Goal: Task Accomplishment & Management: Manage account settings

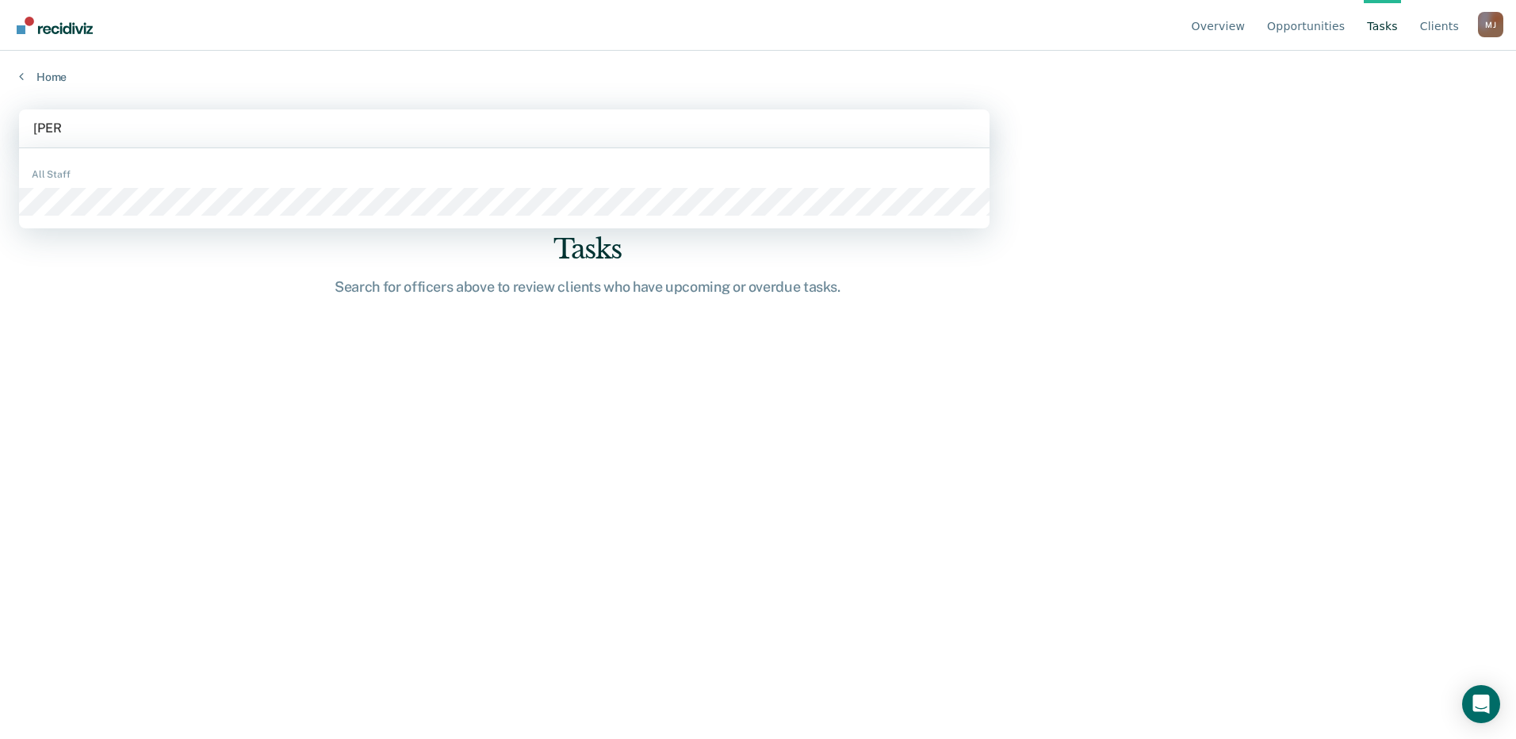
type input "diana"
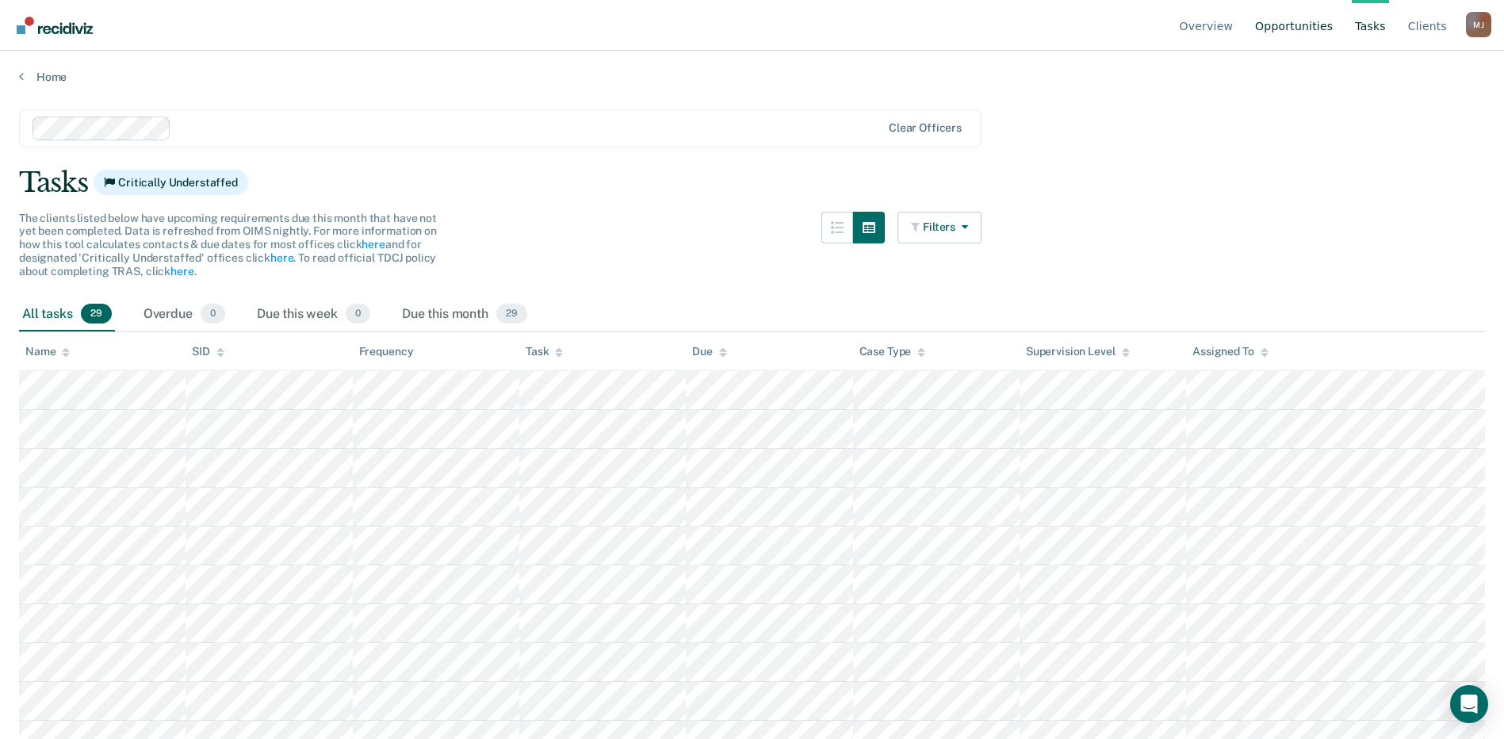
click at [1312, 26] on link "Opportunities" at bounding box center [1294, 25] width 84 height 51
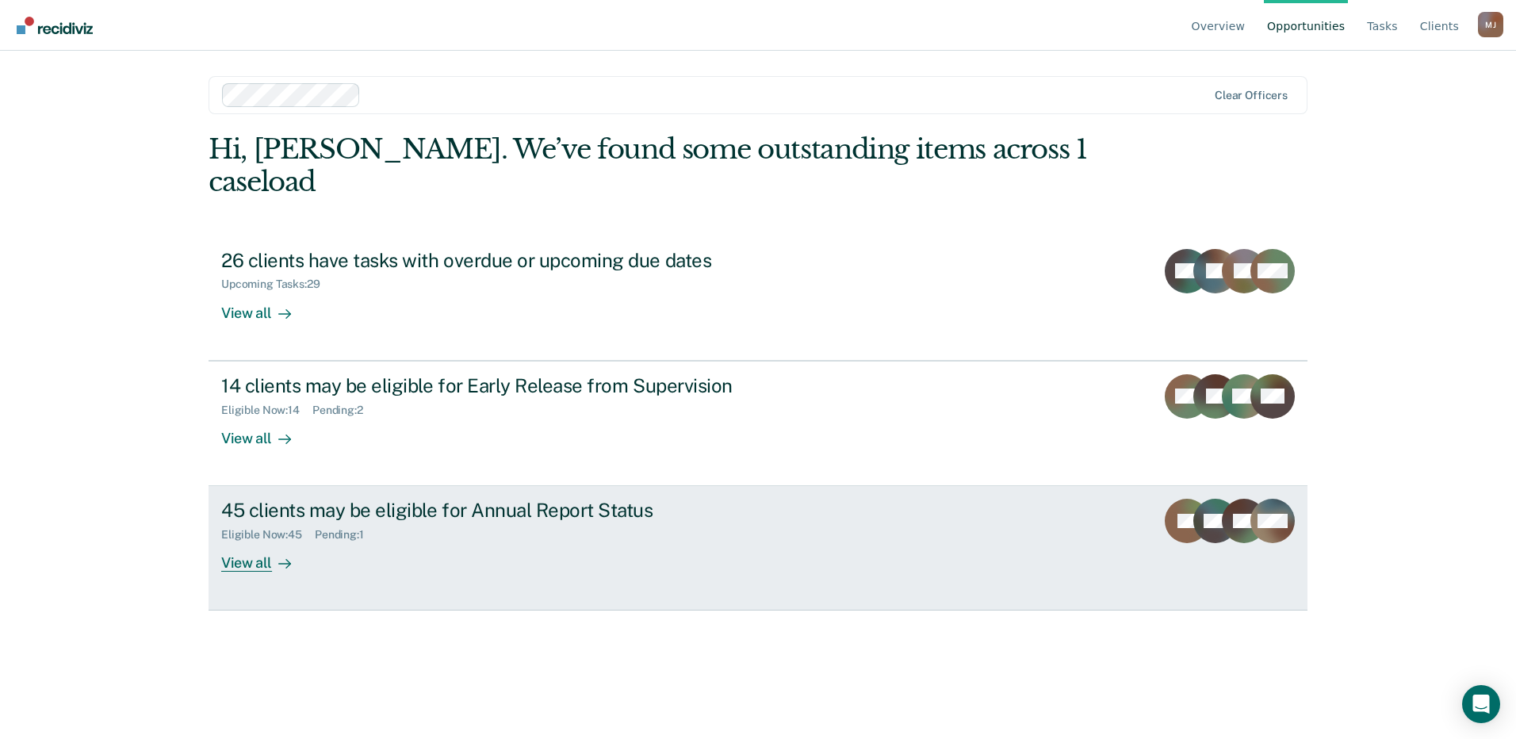
click at [259, 542] on div "View all" at bounding box center [265, 557] width 89 height 31
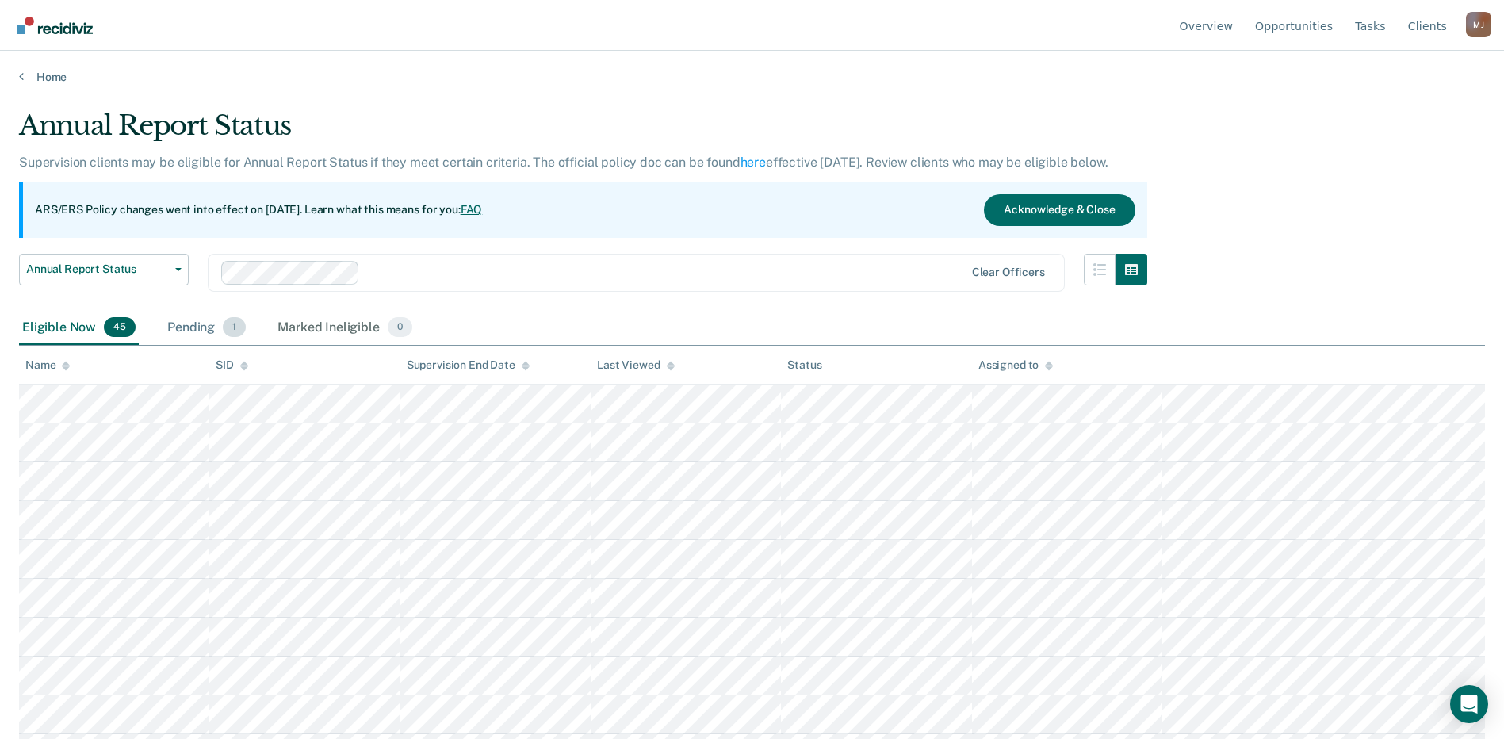
click at [202, 331] on div "Pending 1" at bounding box center [206, 328] width 85 height 35
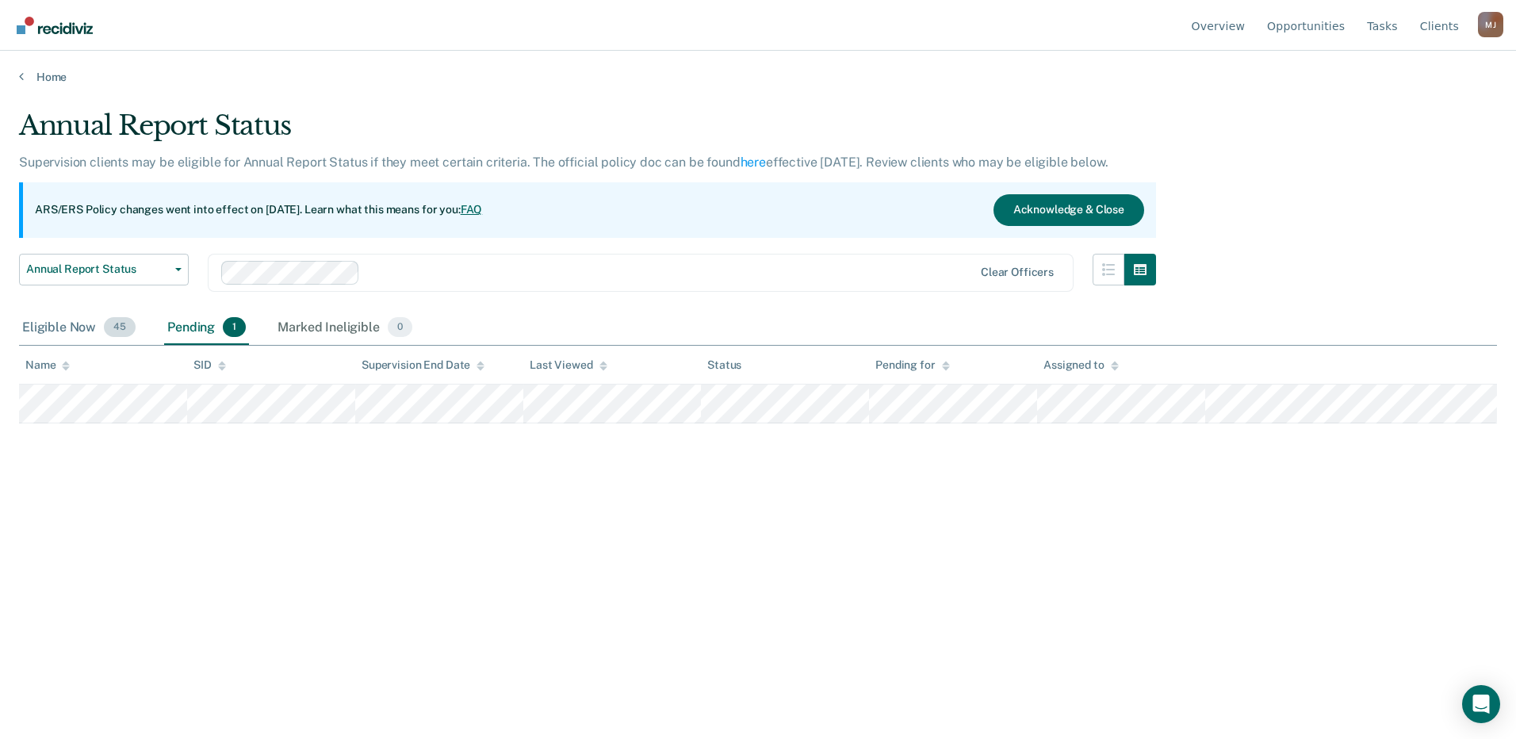
click at [77, 324] on div "Eligible Now 45" at bounding box center [79, 328] width 120 height 35
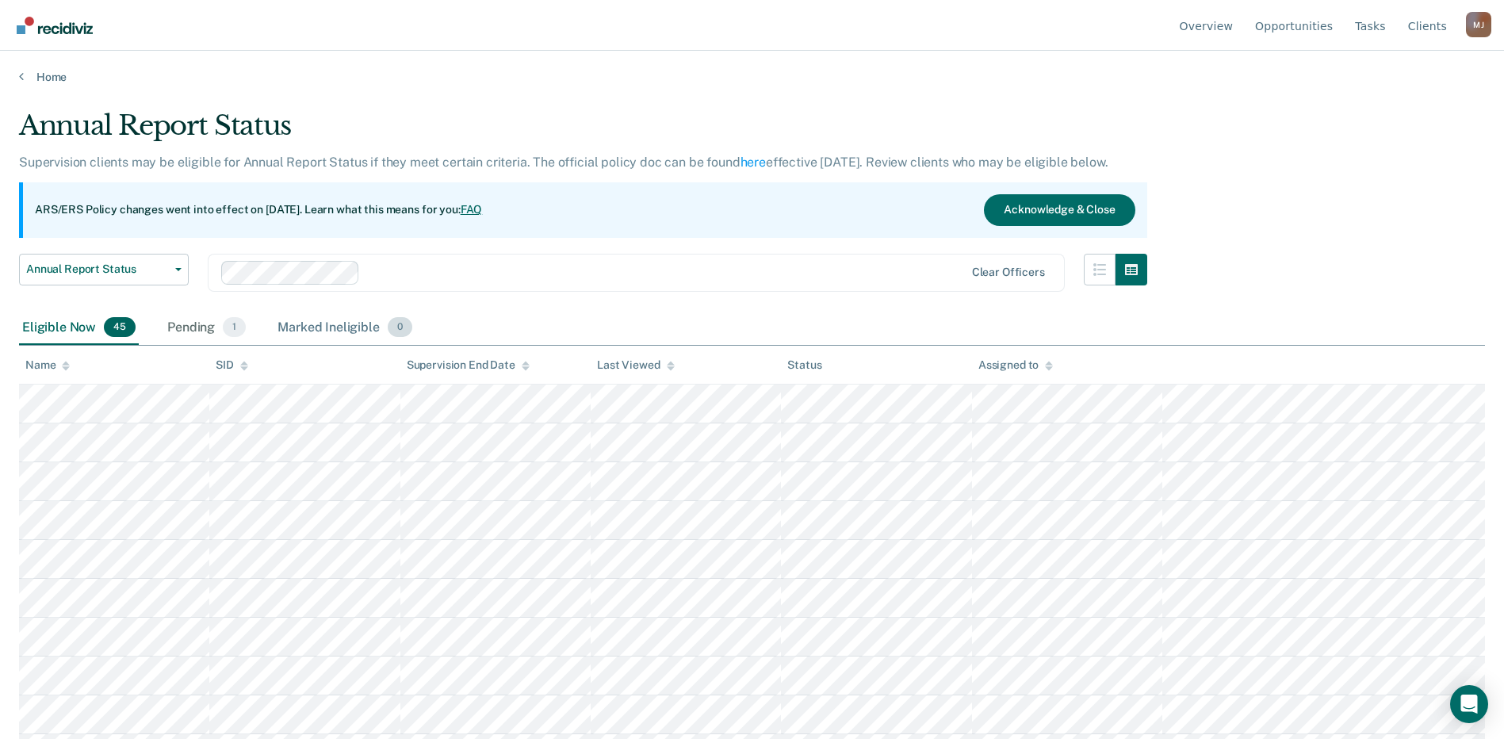
click at [340, 335] on div "Marked Ineligible 0" at bounding box center [344, 328] width 141 height 35
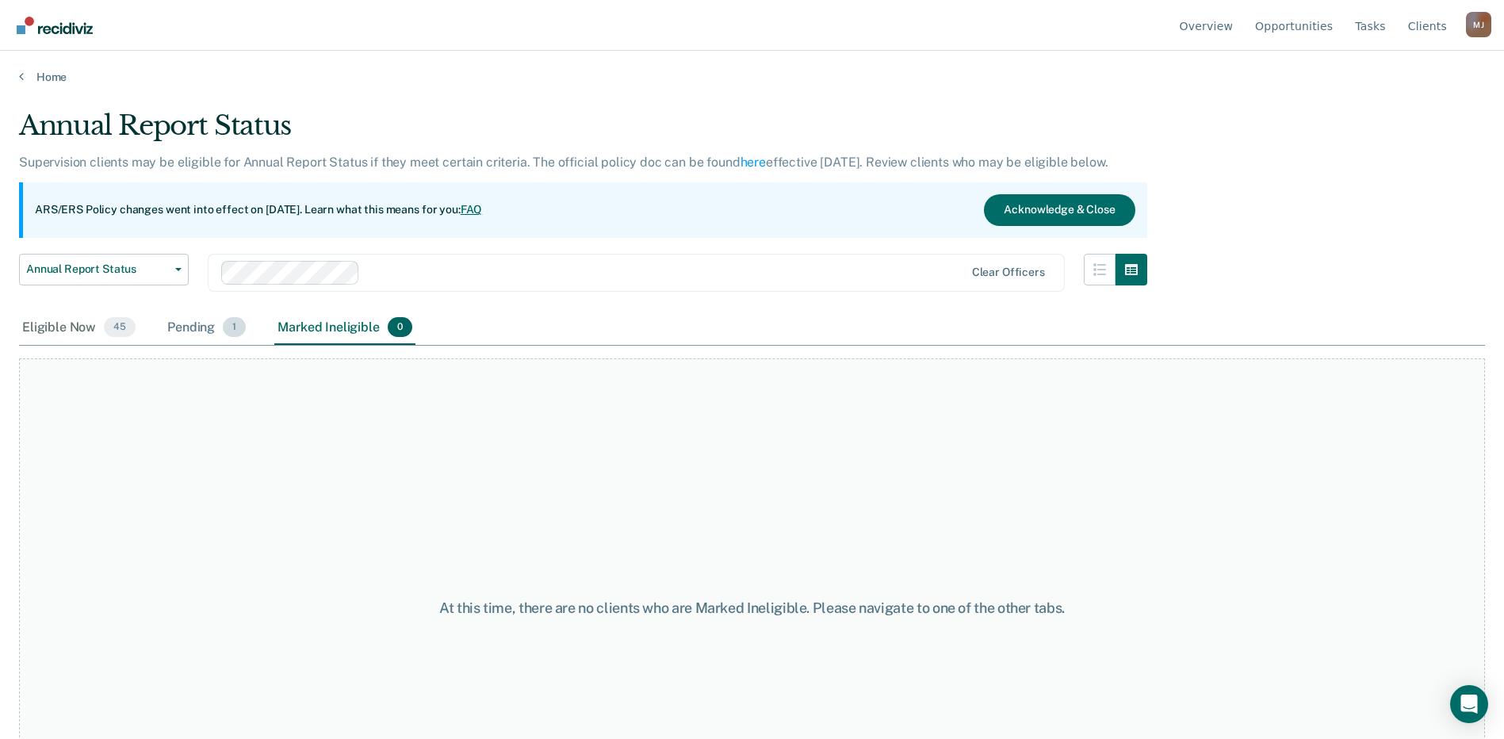
click at [200, 337] on div "Pending 1" at bounding box center [206, 328] width 85 height 35
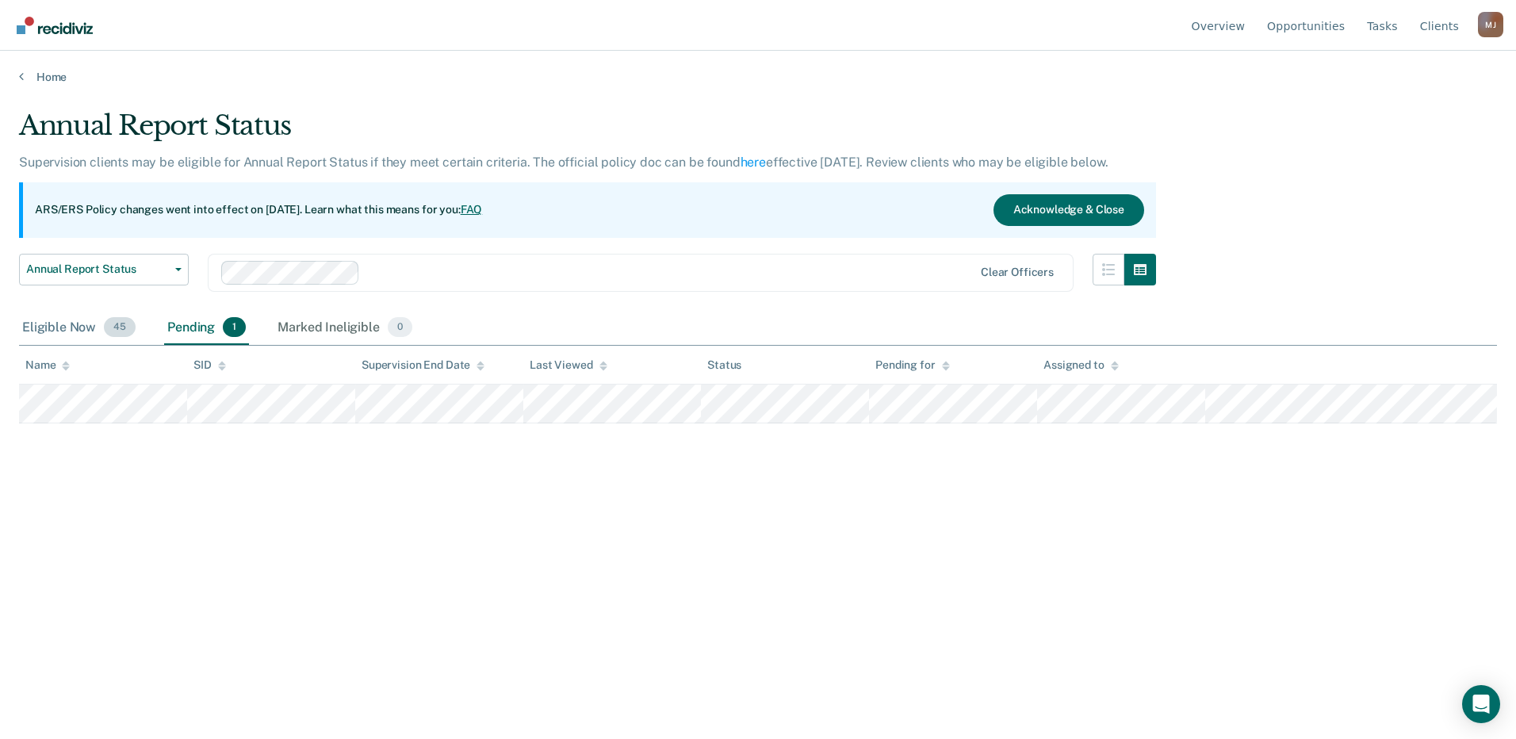
click at [59, 328] on div "Eligible Now 45" at bounding box center [79, 328] width 120 height 35
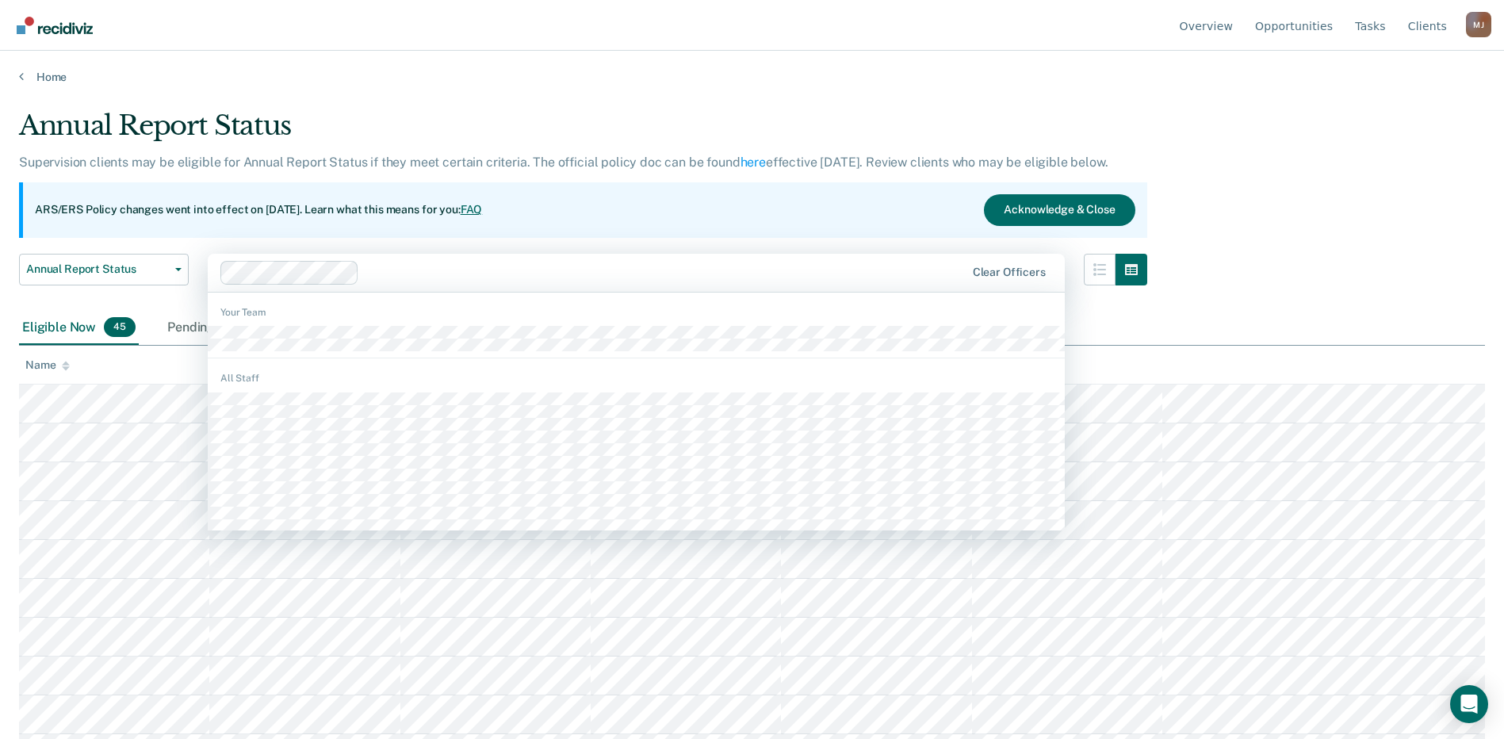
click at [519, 269] on div at bounding box center [666, 272] width 600 height 18
type input "dia"
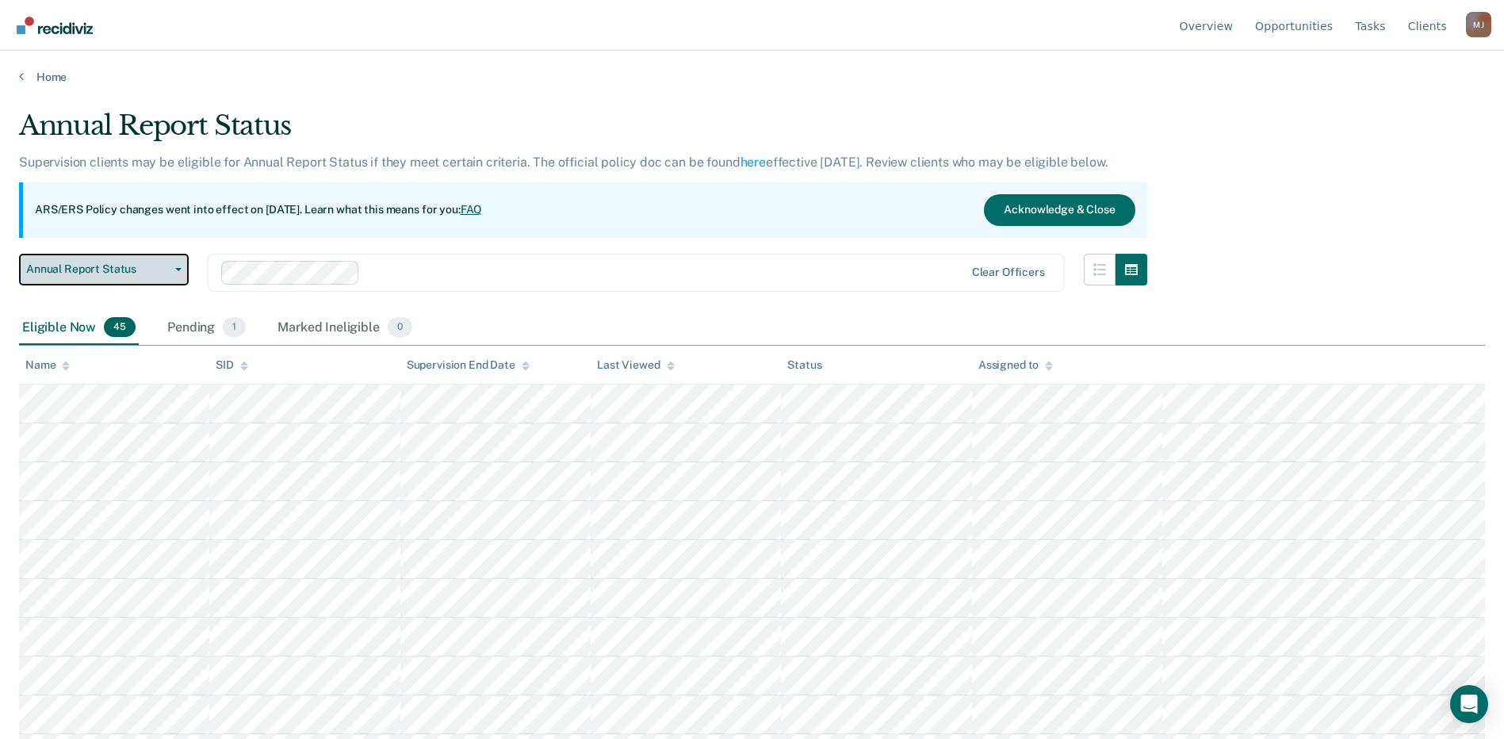
click at [174, 268] on span "button" at bounding box center [175, 269] width 13 height 3
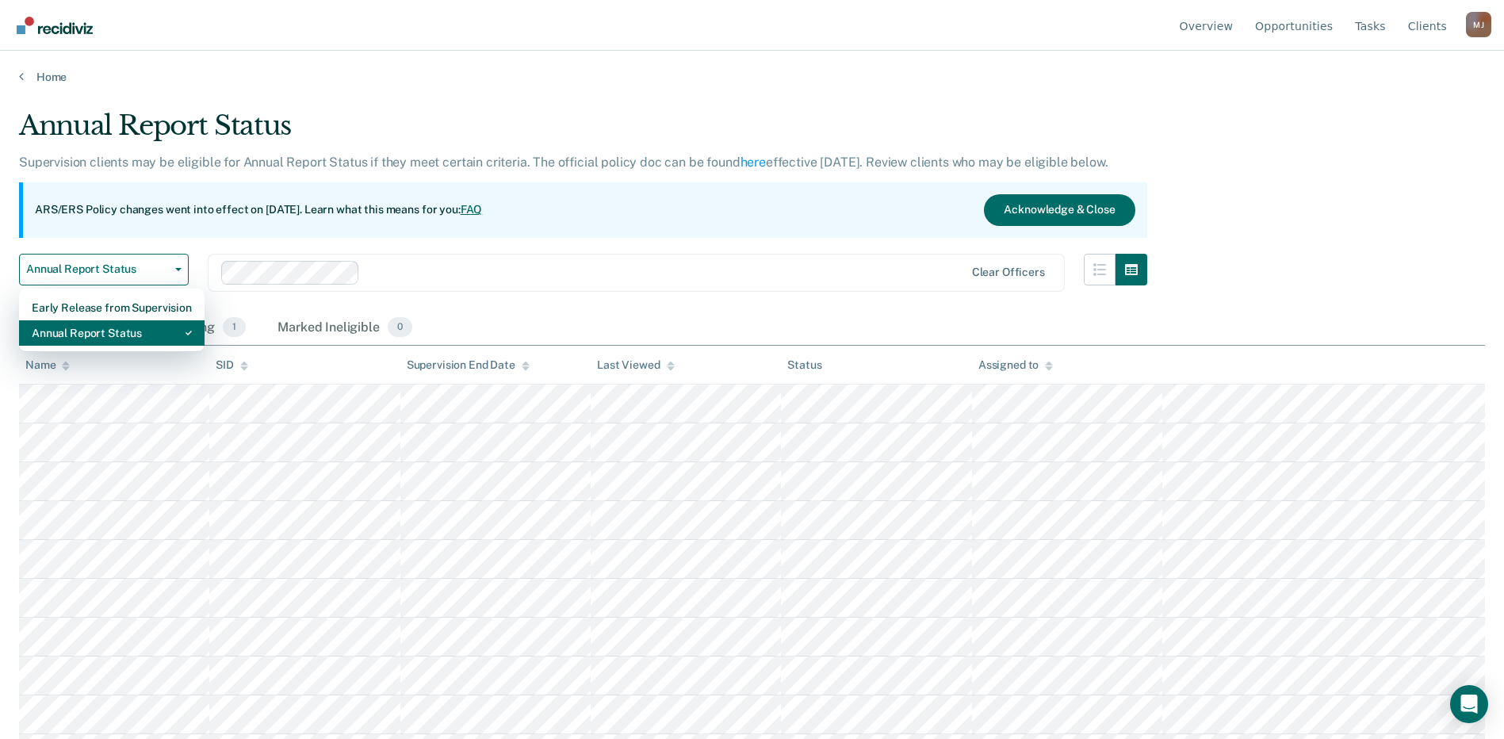
click at [140, 331] on div "Annual Report Status" at bounding box center [112, 332] width 160 height 25
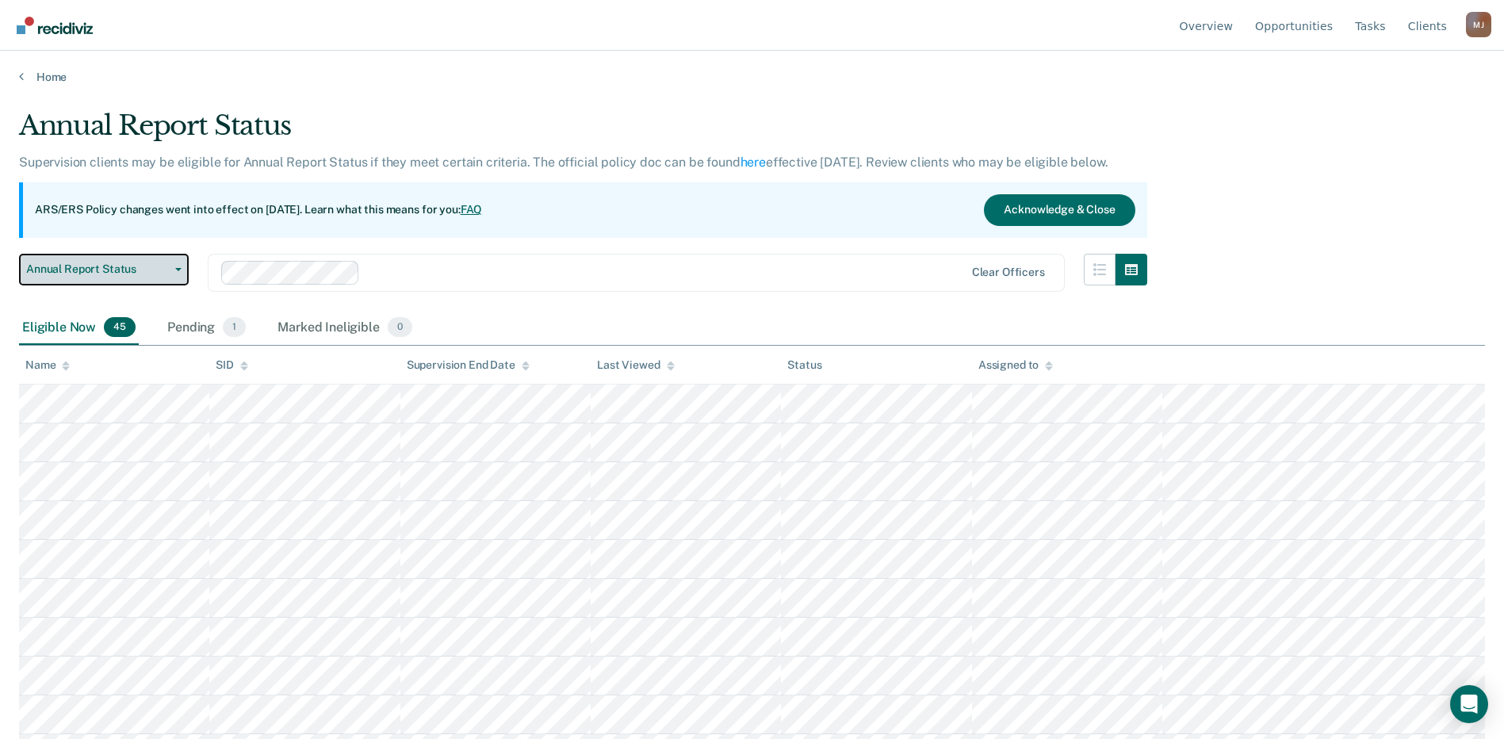
click at [173, 274] on button "Annual Report Status" at bounding box center [104, 270] width 170 height 32
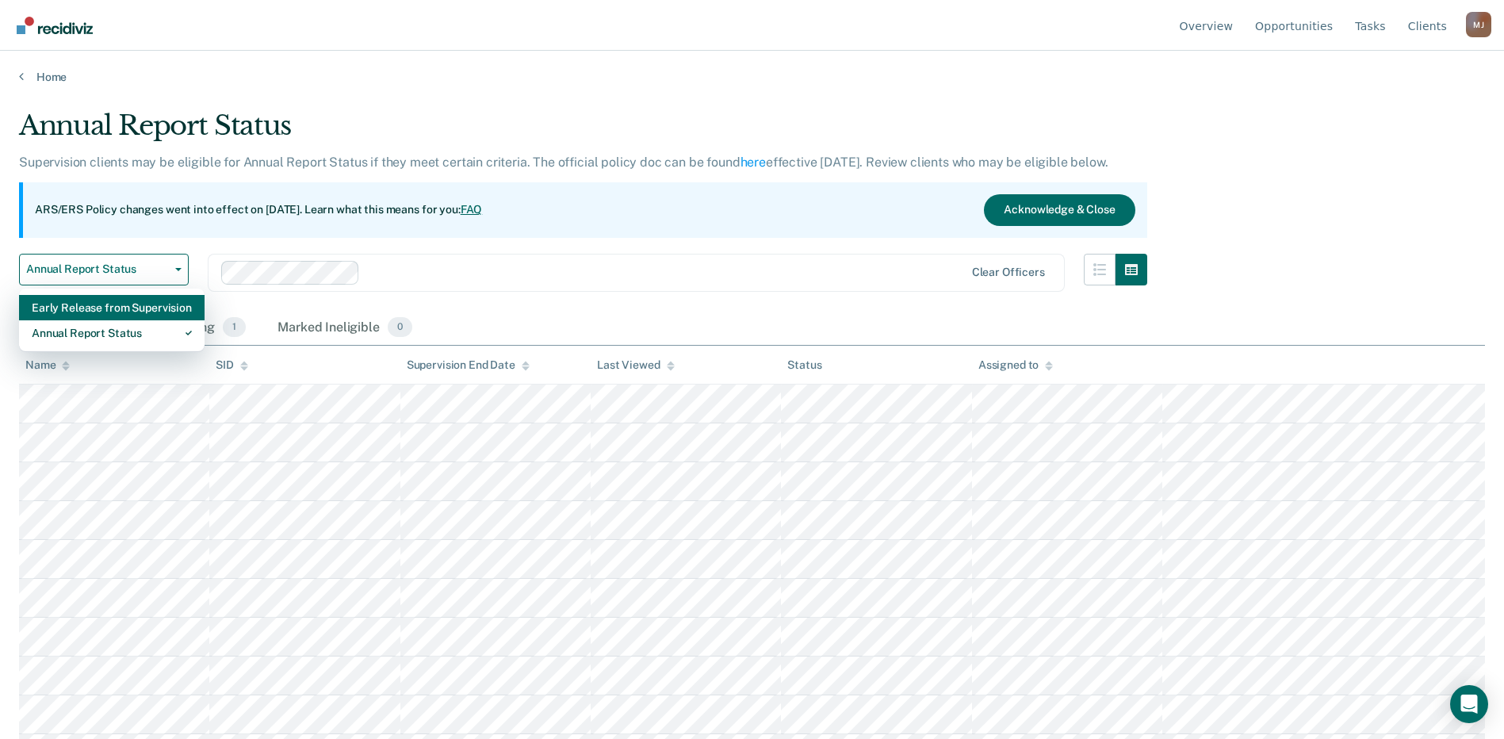
click at [152, 314] on div "Early Release from Supervision" at bounding box center [112, 307] width 160 height 25
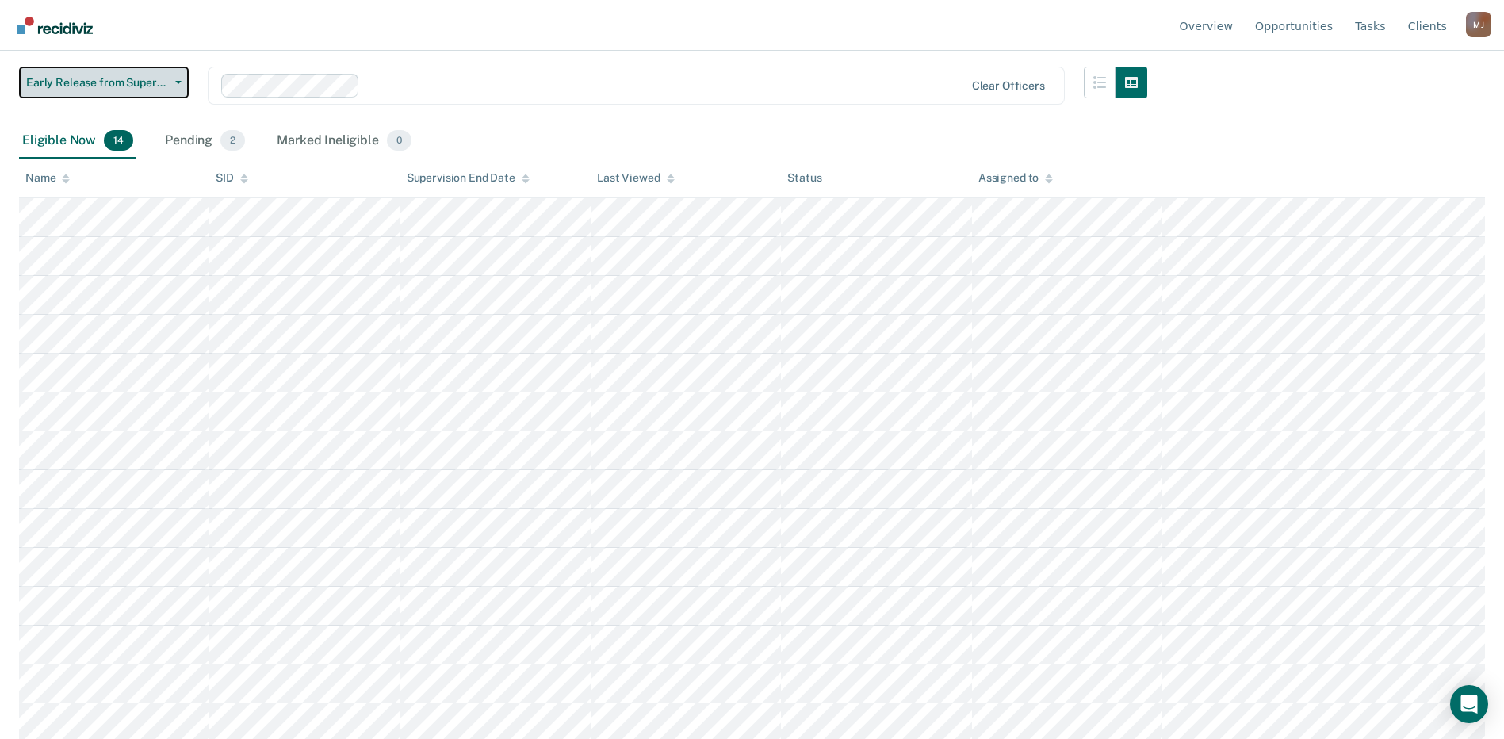
scroll to position [205, 0]
click at [153, 82] on span "Early Release from Supervision" at bounding box center [97, 79] width 143 height 13
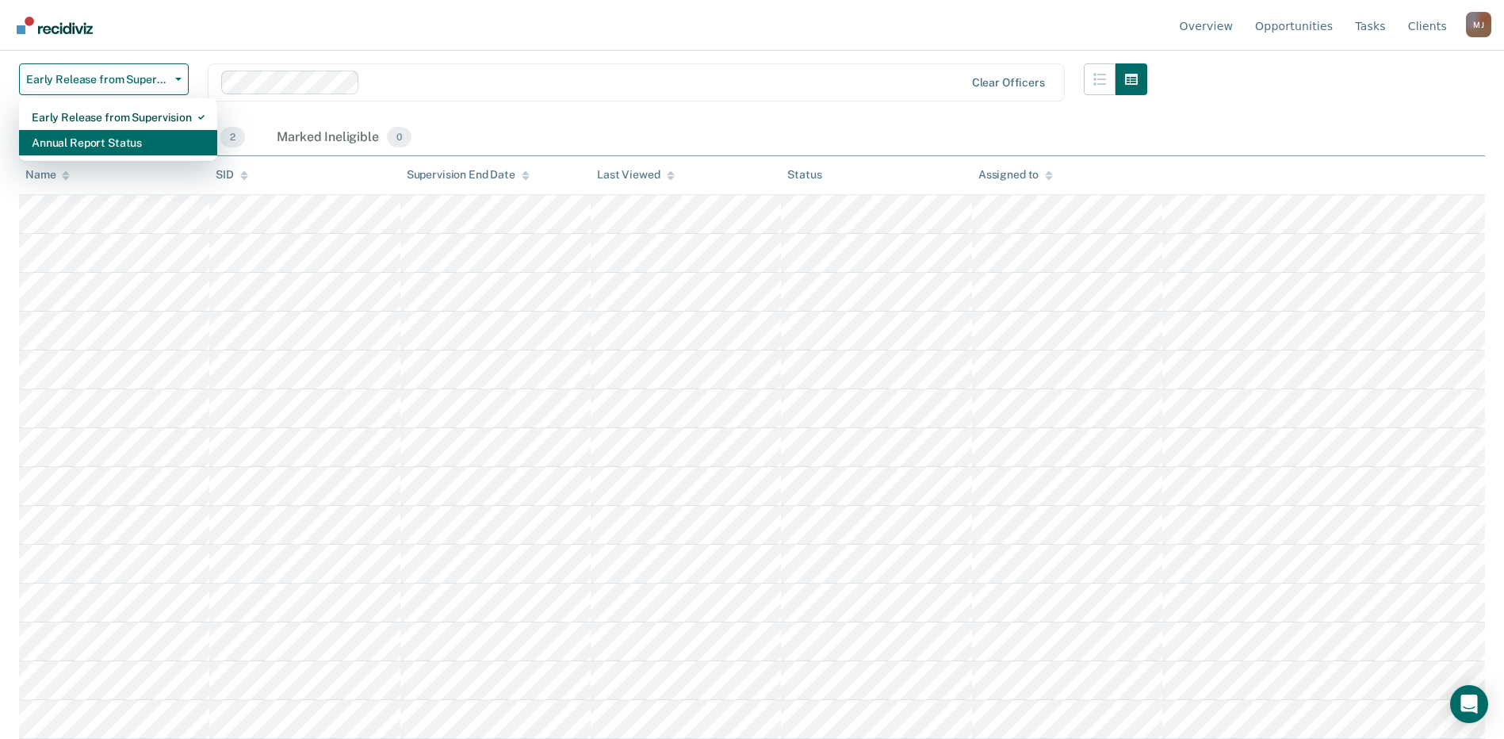
click at [137, 137] on div "Annual Report Status" at bounding box center [118, 142] width 173 height 25
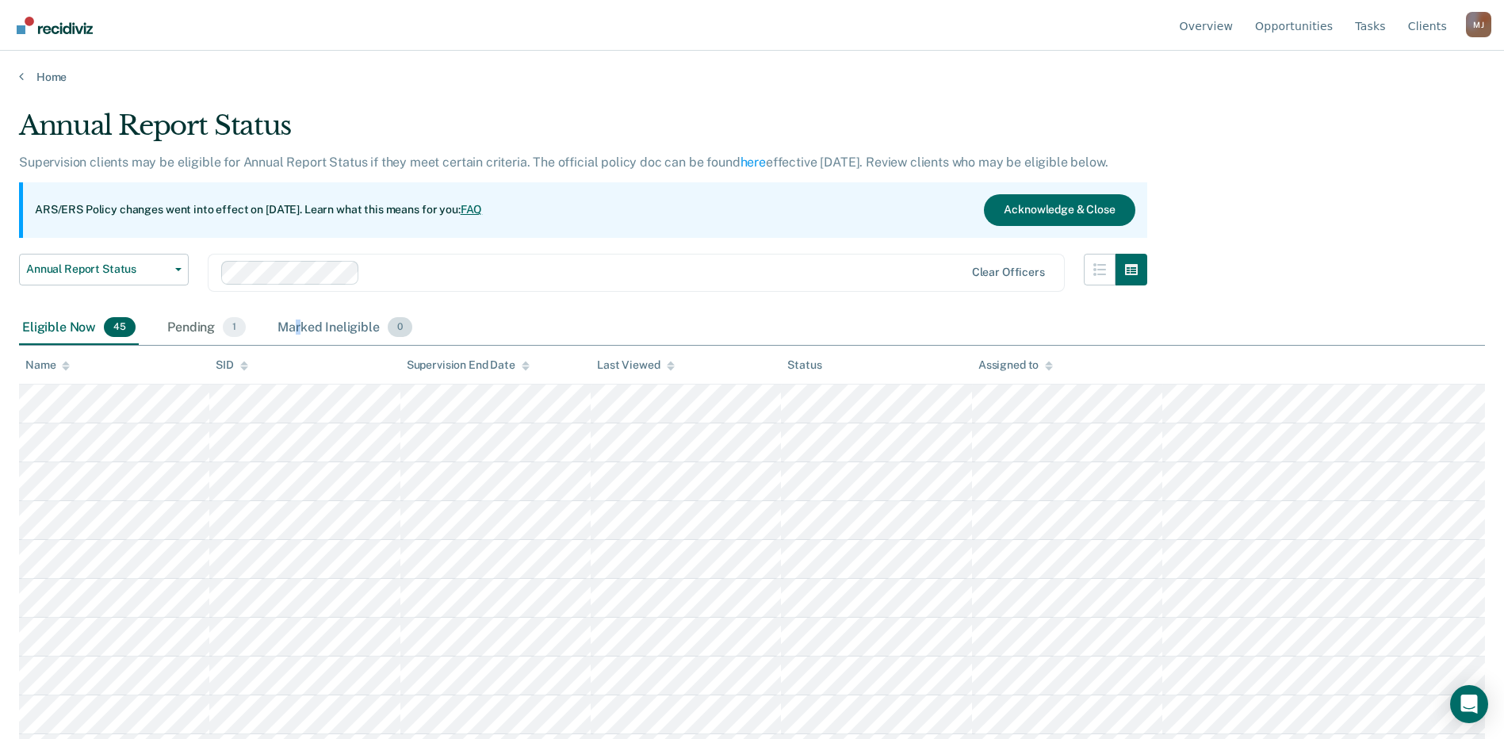
click at [297, 328] on div "Marked Ineligible 0" at bounding box center [344, 328] width 141 height 35
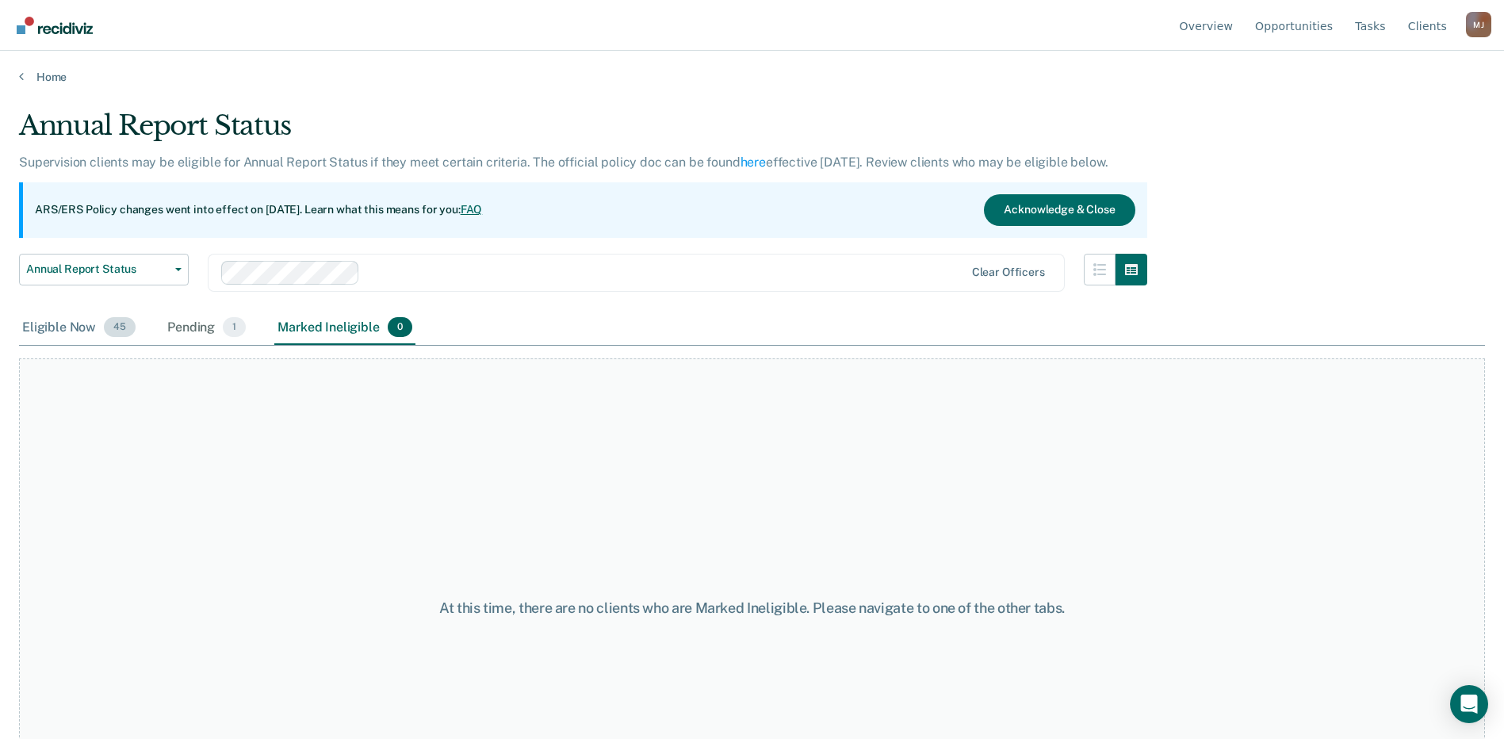
click at [53, 338] on div "Eligible Now 45" at bounding box center [79, 328] width 120 height 35
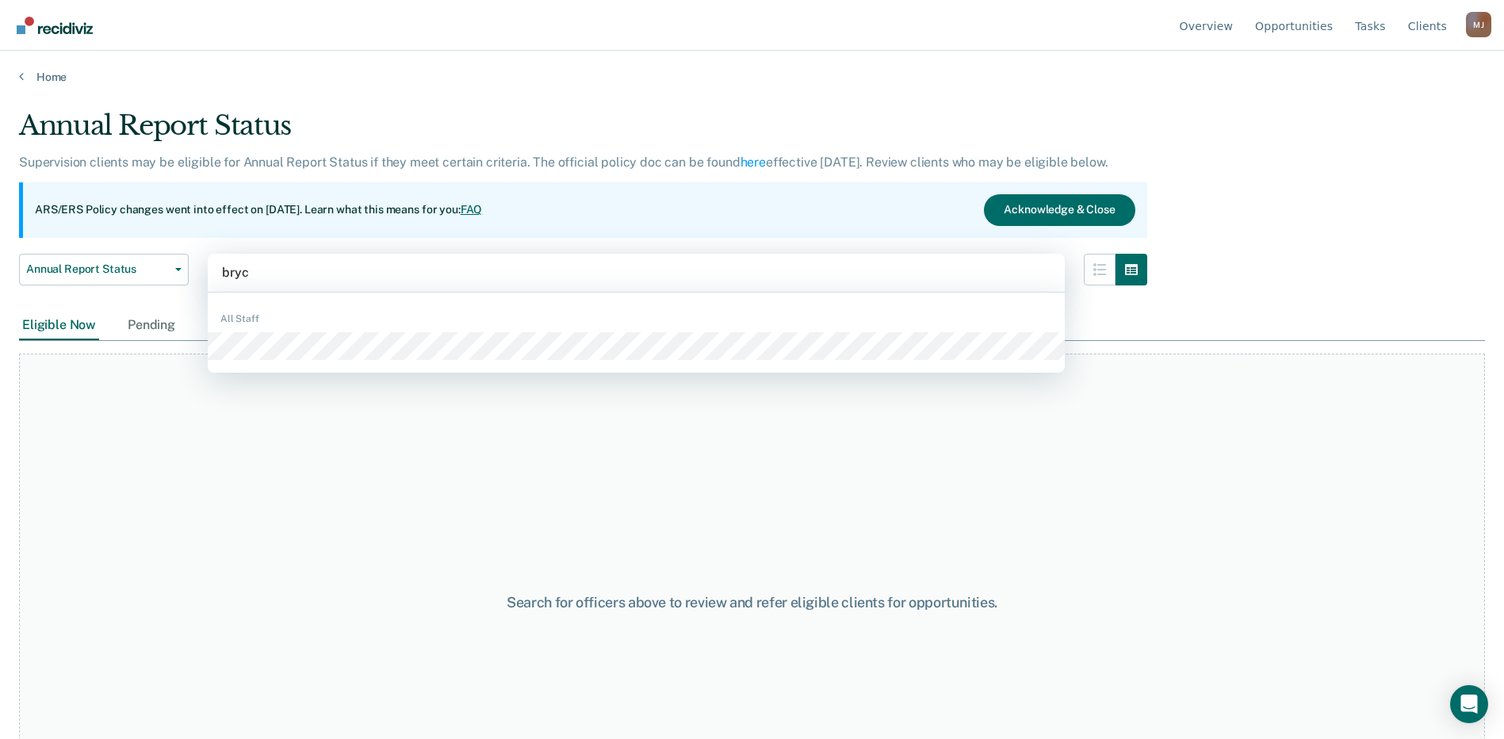
type input "bryce"
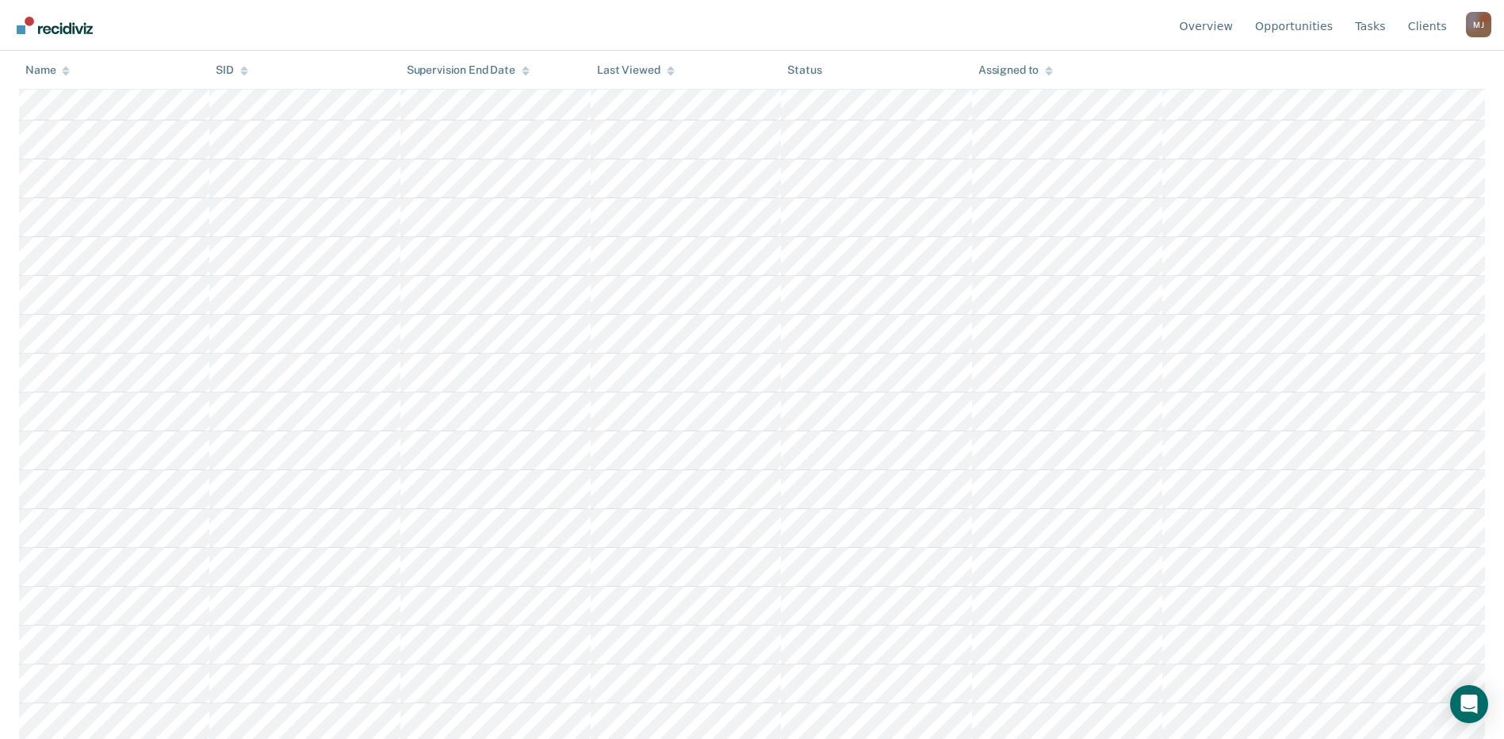
scroll to position [295, 0]
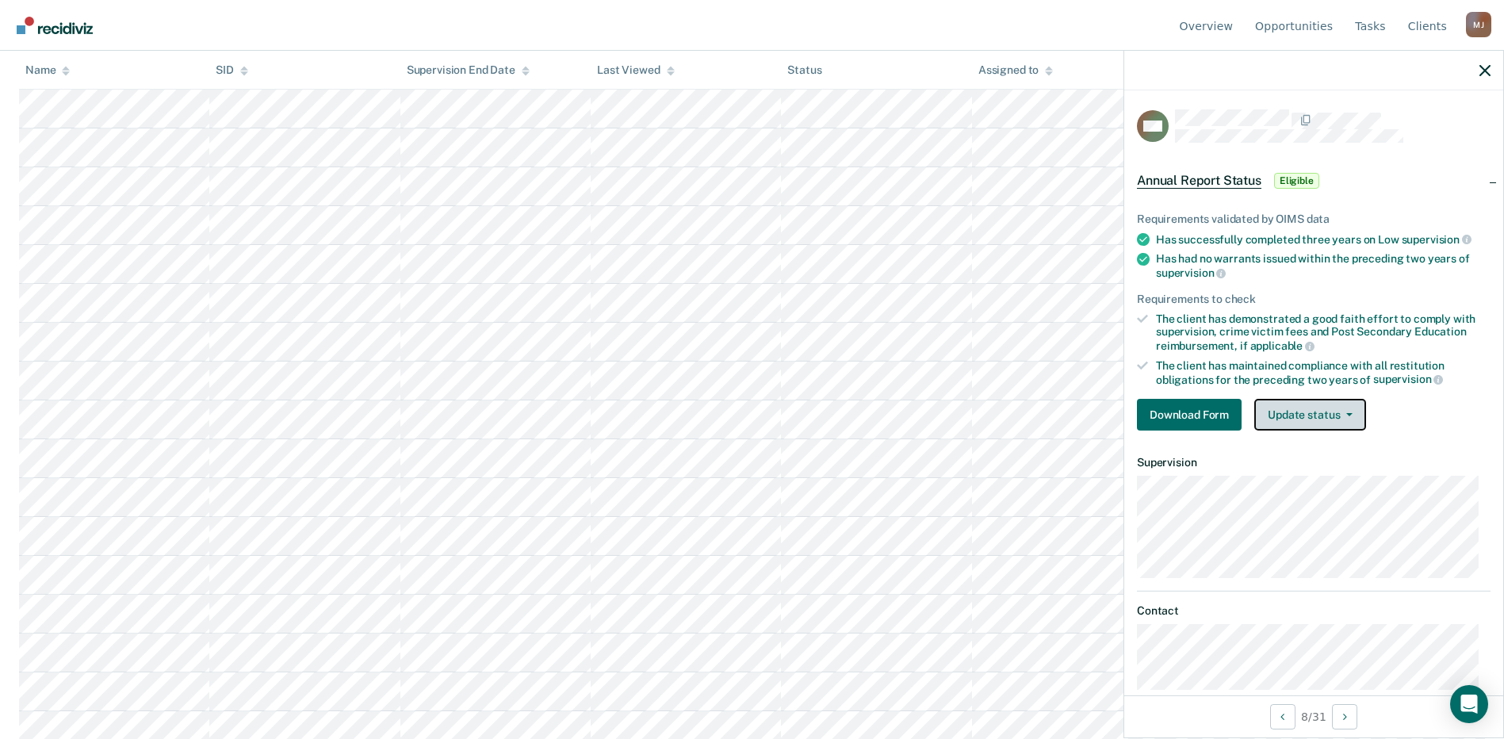
click at [1305, 425] on button "Update status" at bounding box center [1311, 415] width 112 height 32
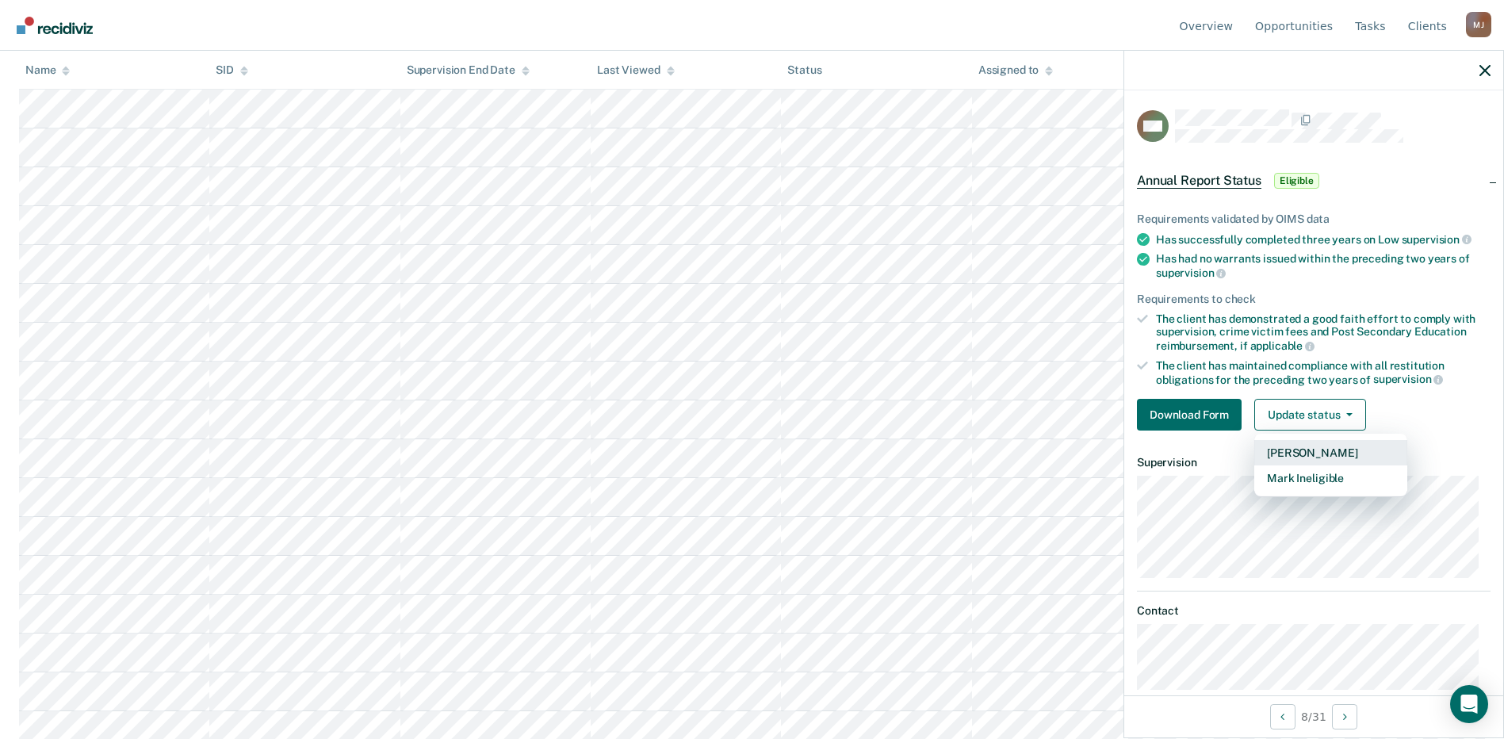
click at [1328, 452] on button "Mark Pending" at bounding box center [1331, 452] width 153 height 25
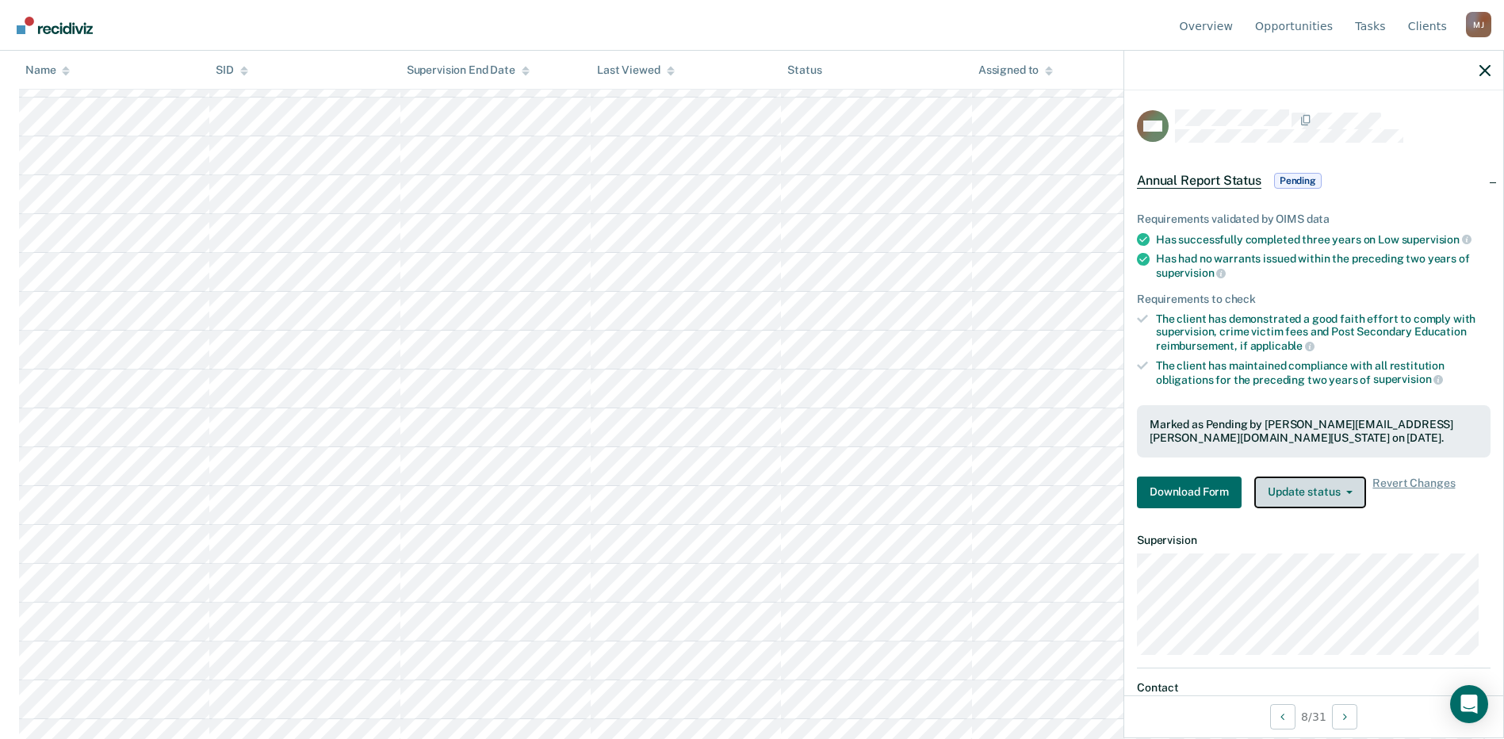
scroll to position [374, 0]
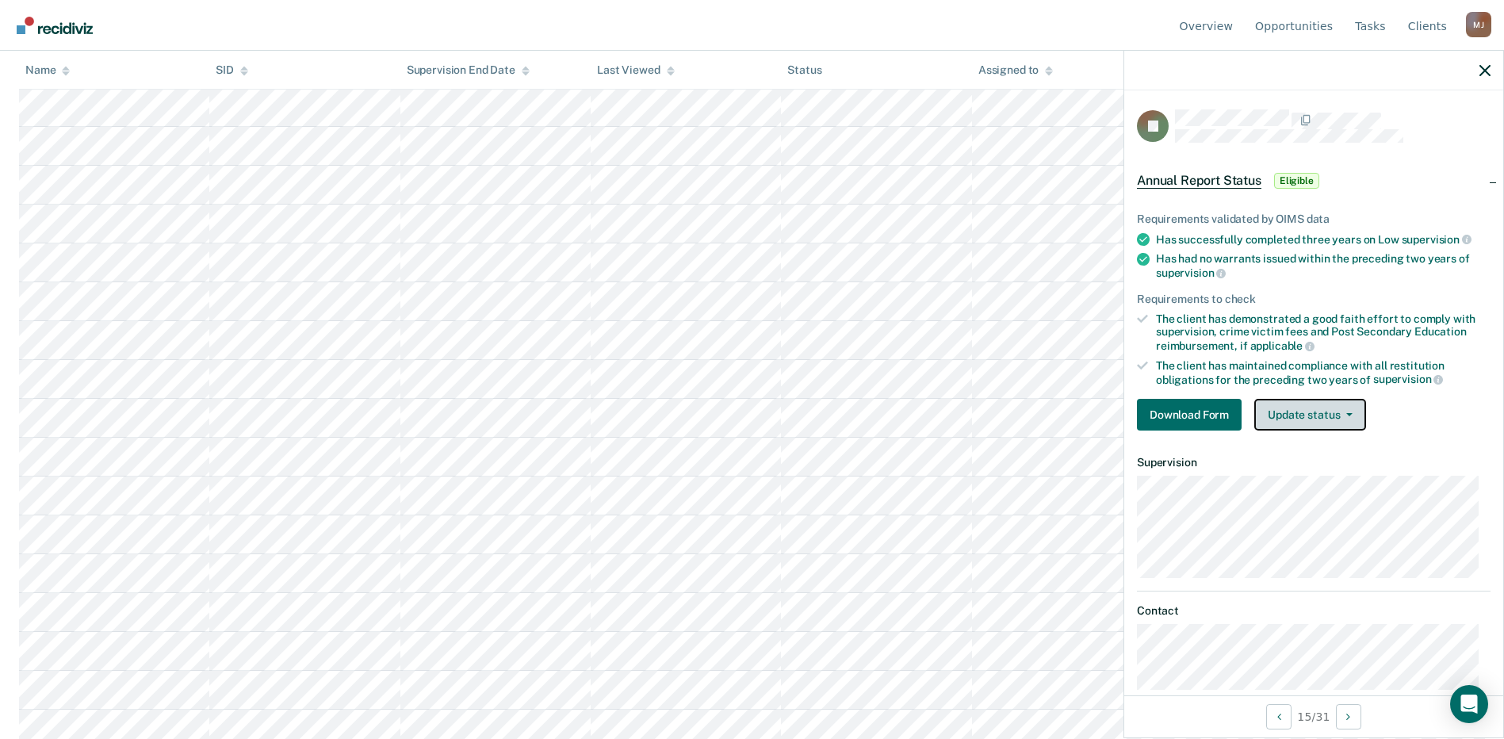
click at [1354, 414] on button "Update status" at bounding box center [1311, 415] width 112 height 32
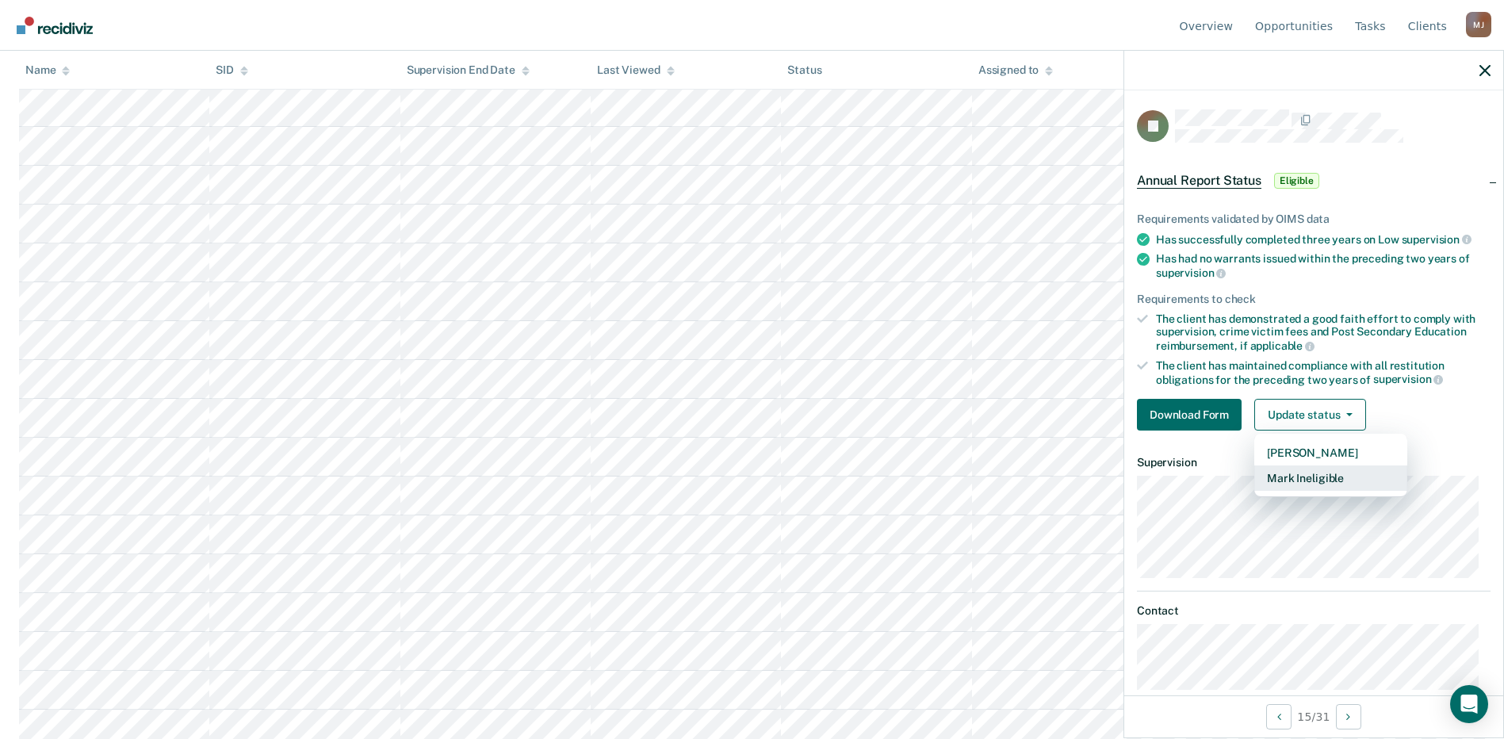
click at [1339, 475] on button "Mark Ineligible" at bounding box center [1331, 477] width 153 height 25
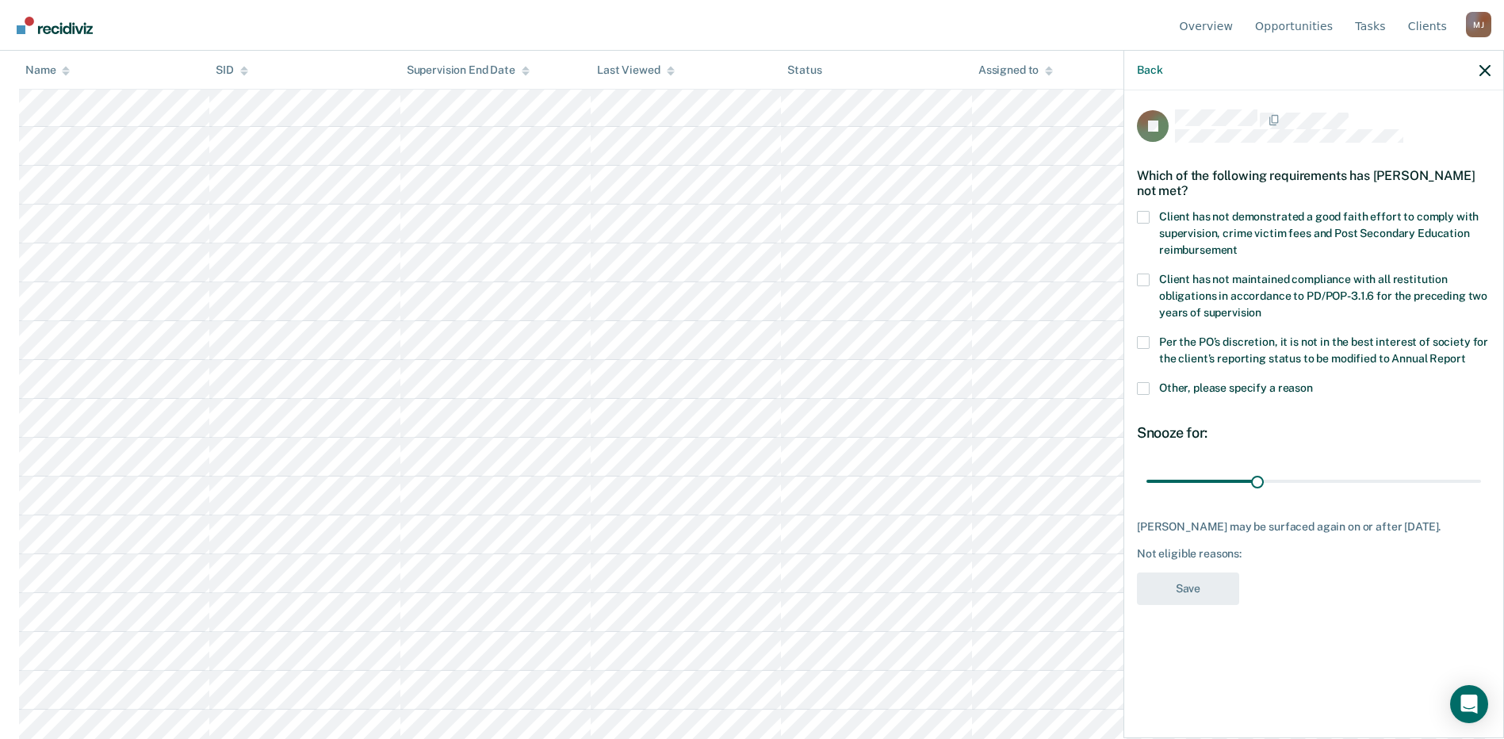
click at [1146, 388] on span at bounding box center [1143, 388] width 13 height 13
click at [1313, 382] on input "Other, please specify a reason" at bounding box center [1313, 382] width 0 height 0
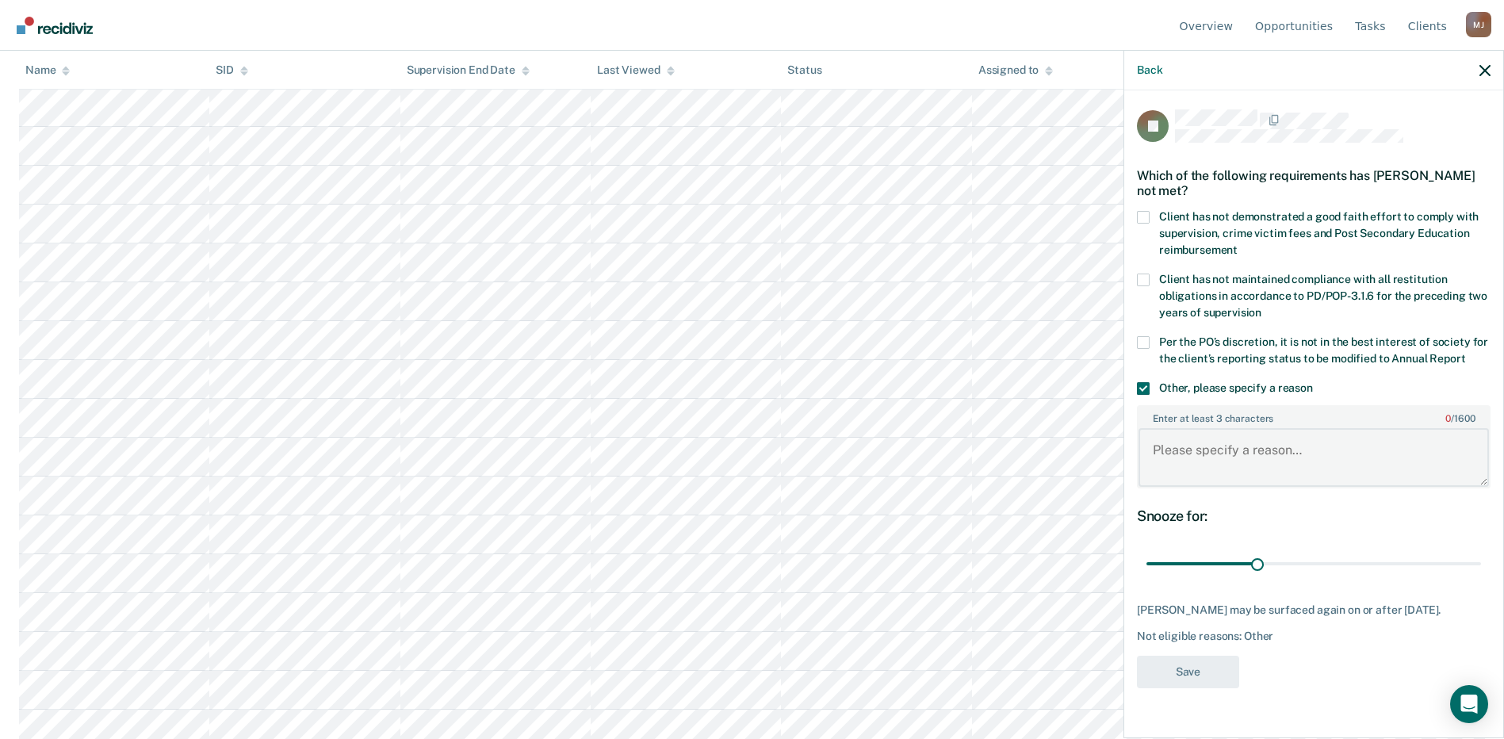
click at [1259, 450] on textarea "Enter at least 3 characters 0 / 1600" at bounding box center [1314, 457] width 351 height 59
type textarea "Client had a positive for alcohol"
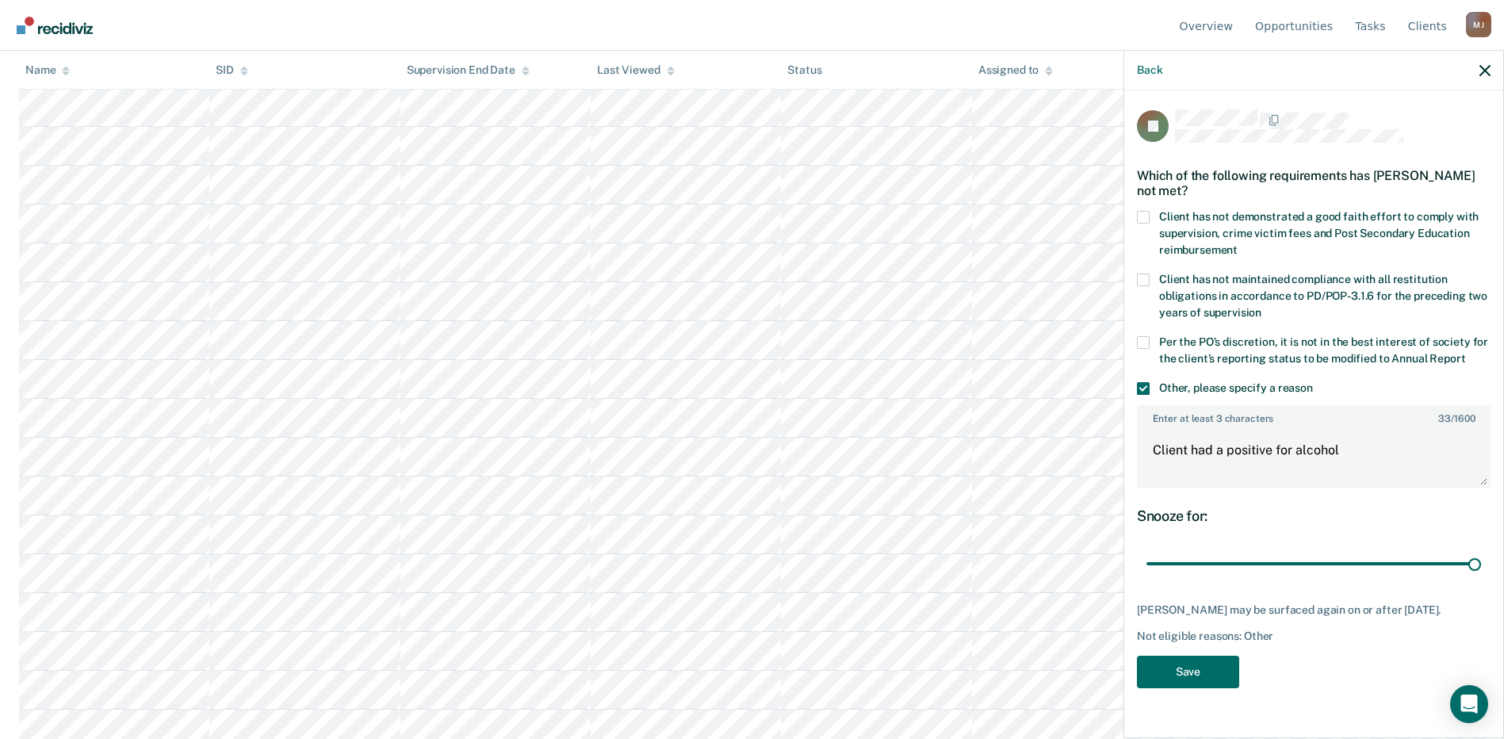
drag, startPoint x: 1262, startPoint y: 565, endPoint x: 1506, endPoint y: 568, distance: 244.3
type input "90"
click at [1481, 566] on input "range" at bounding box center [1314, 564] width 335 height 28
click at [1215, 669] on button "Save" at bounding box center [1188, 672] width 102 height 33
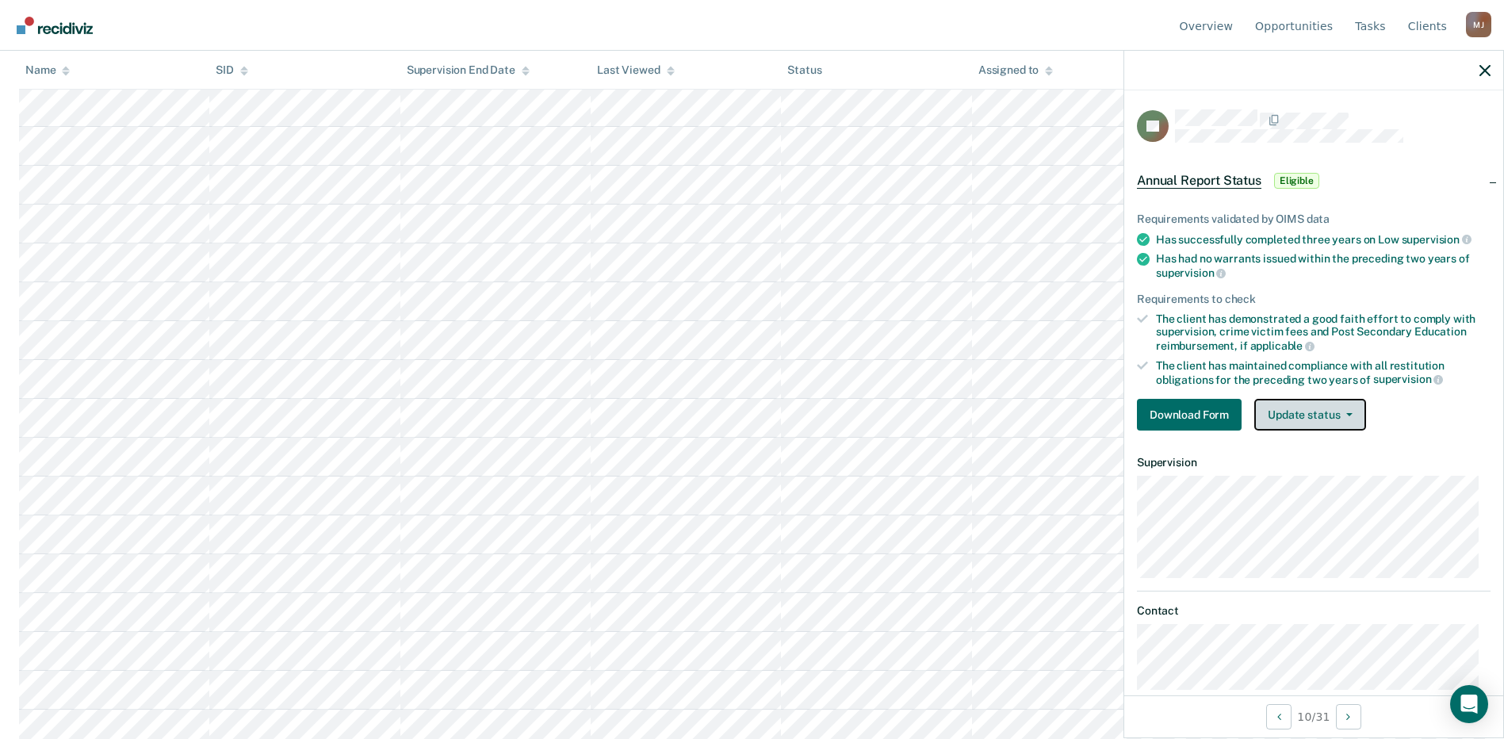
click at [1320, 416] on button "Update status" at bounding box center [1311, 415] width 112 height 32
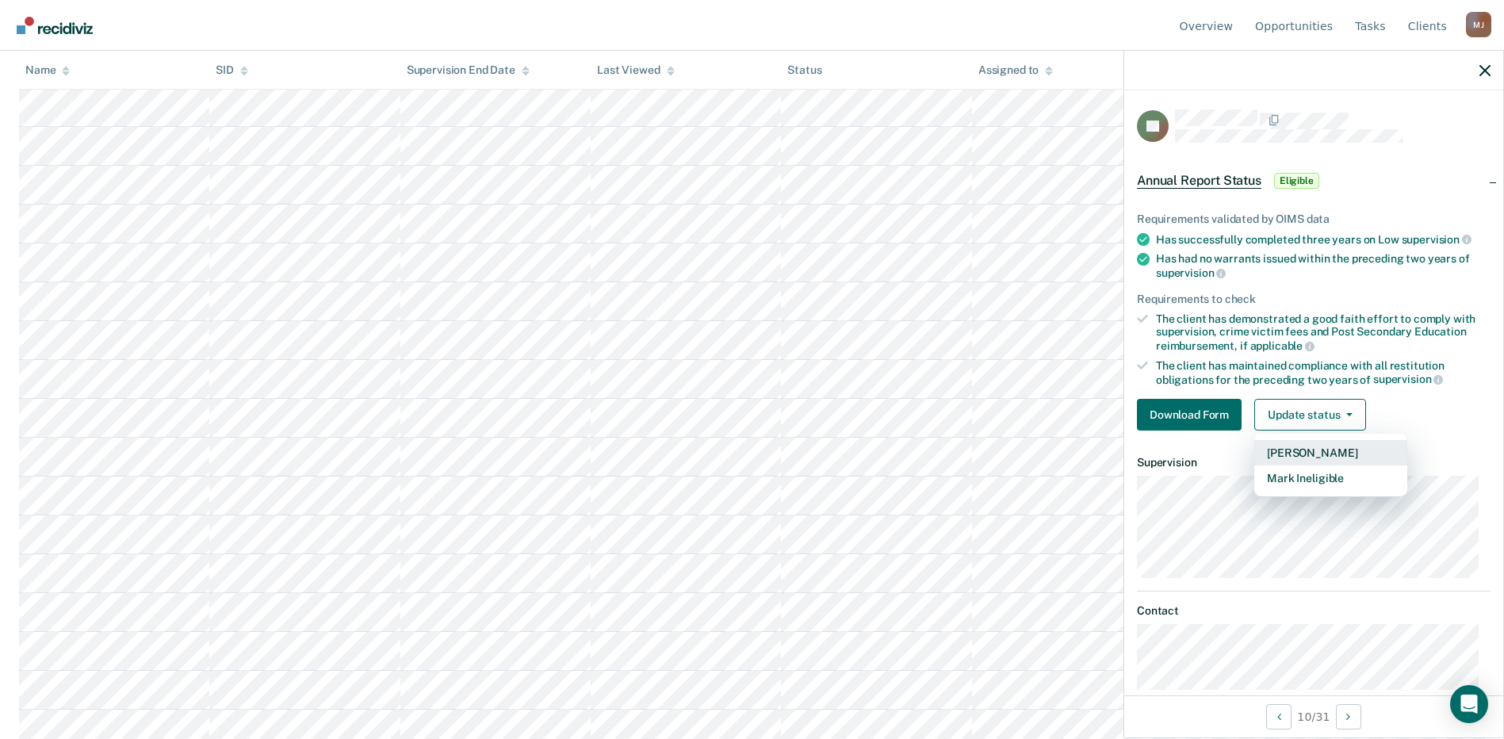
click at [1326, 454] on button "Mark Pending" at bounding box center [1331, 452] width 153 height 25
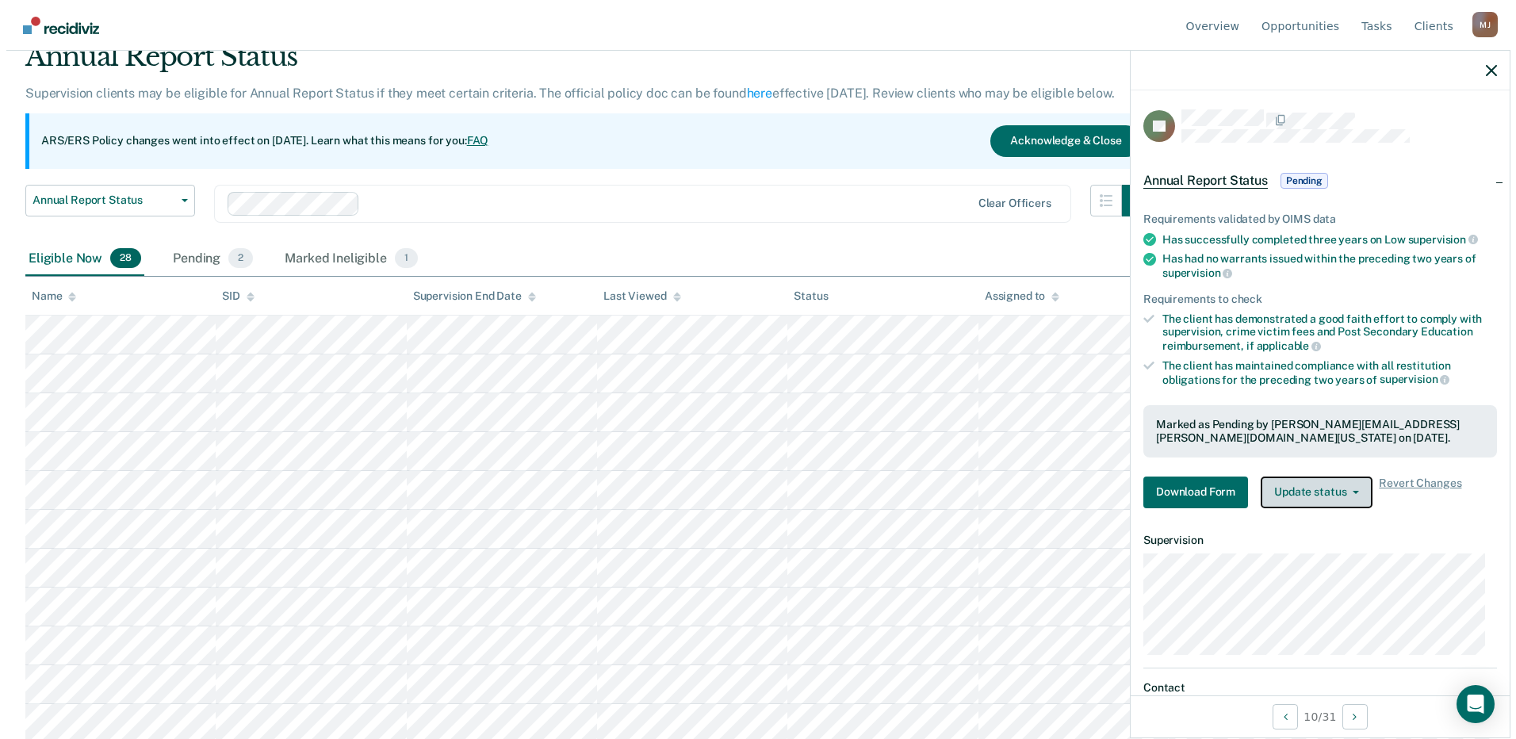
scroll to position [0, 0]
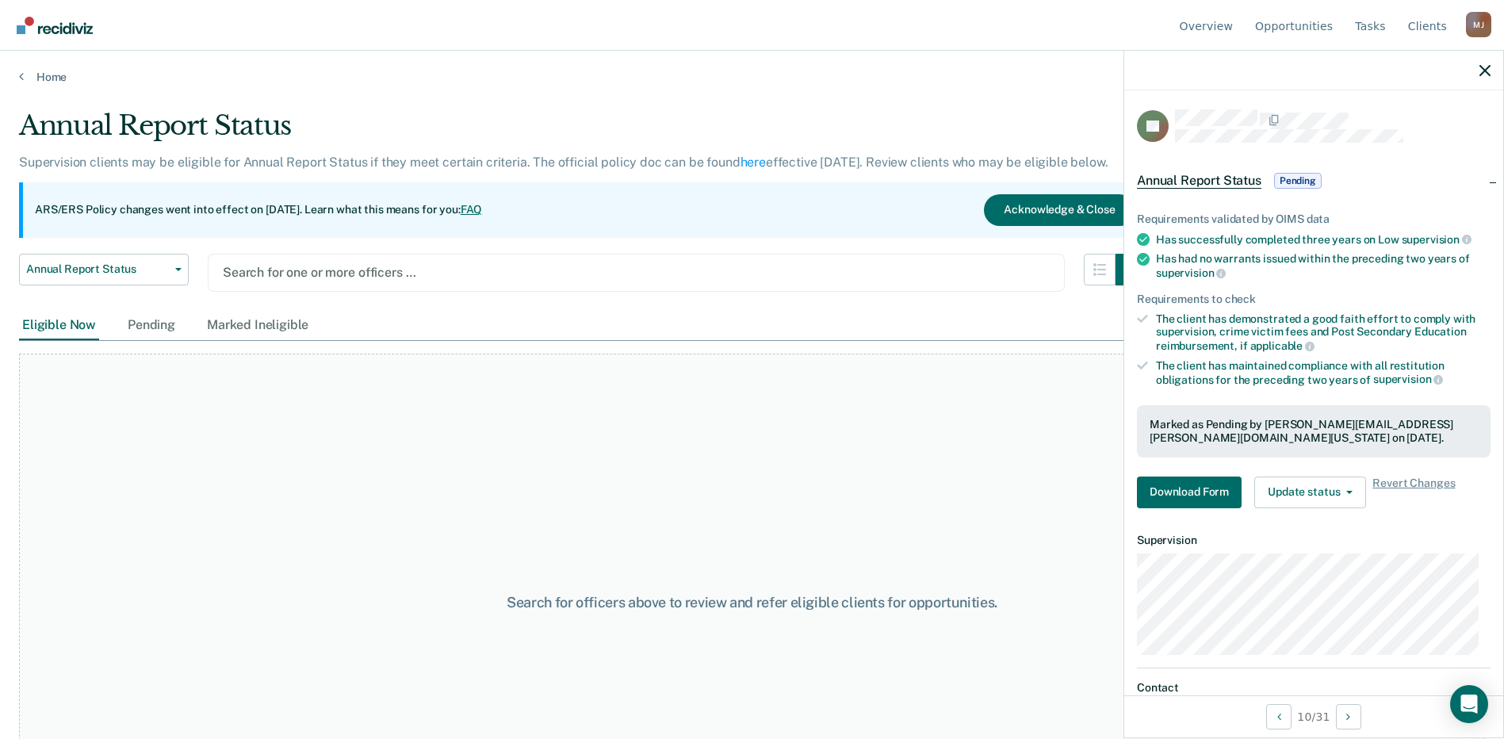
click at [527, 266] on div at bounding box center [636, 272] width 827 height 18
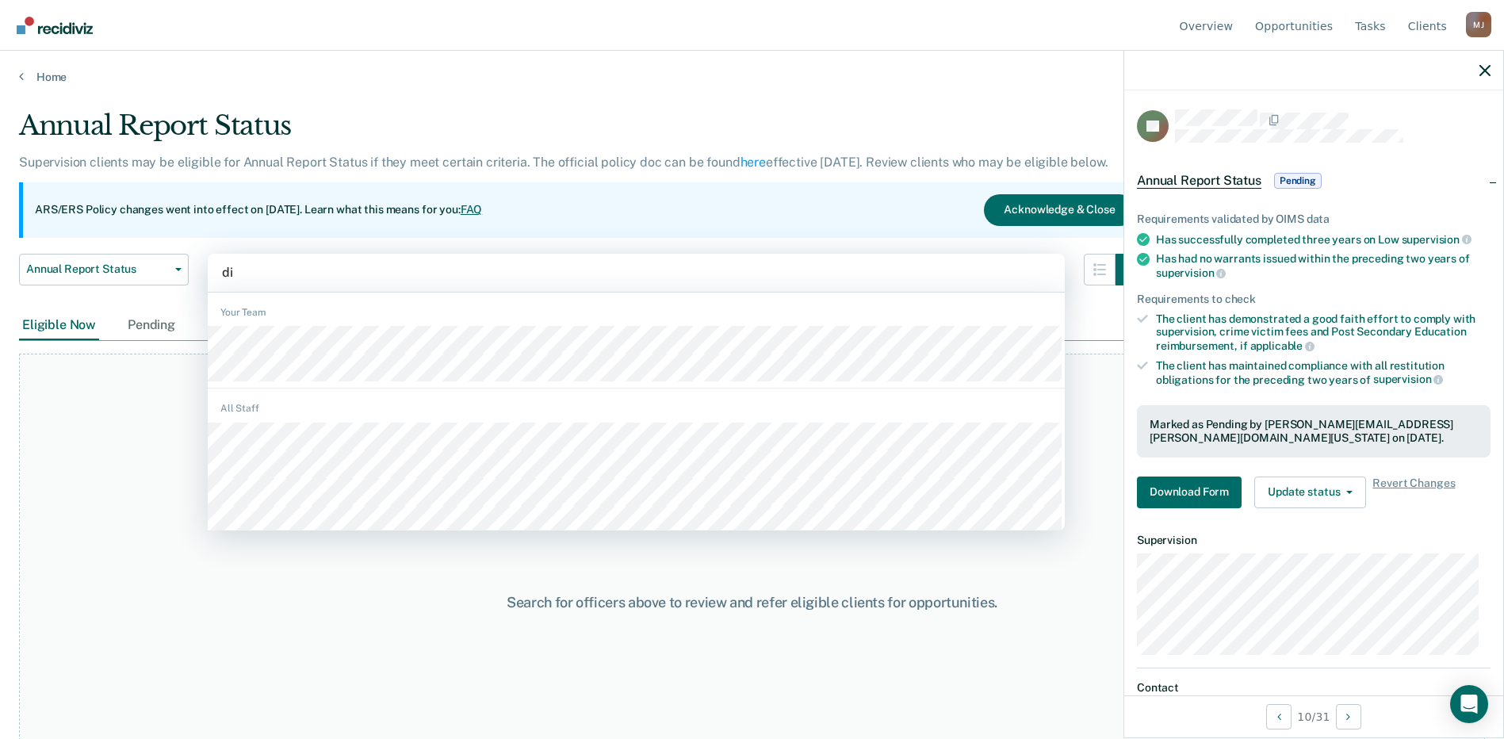
type input "dia"
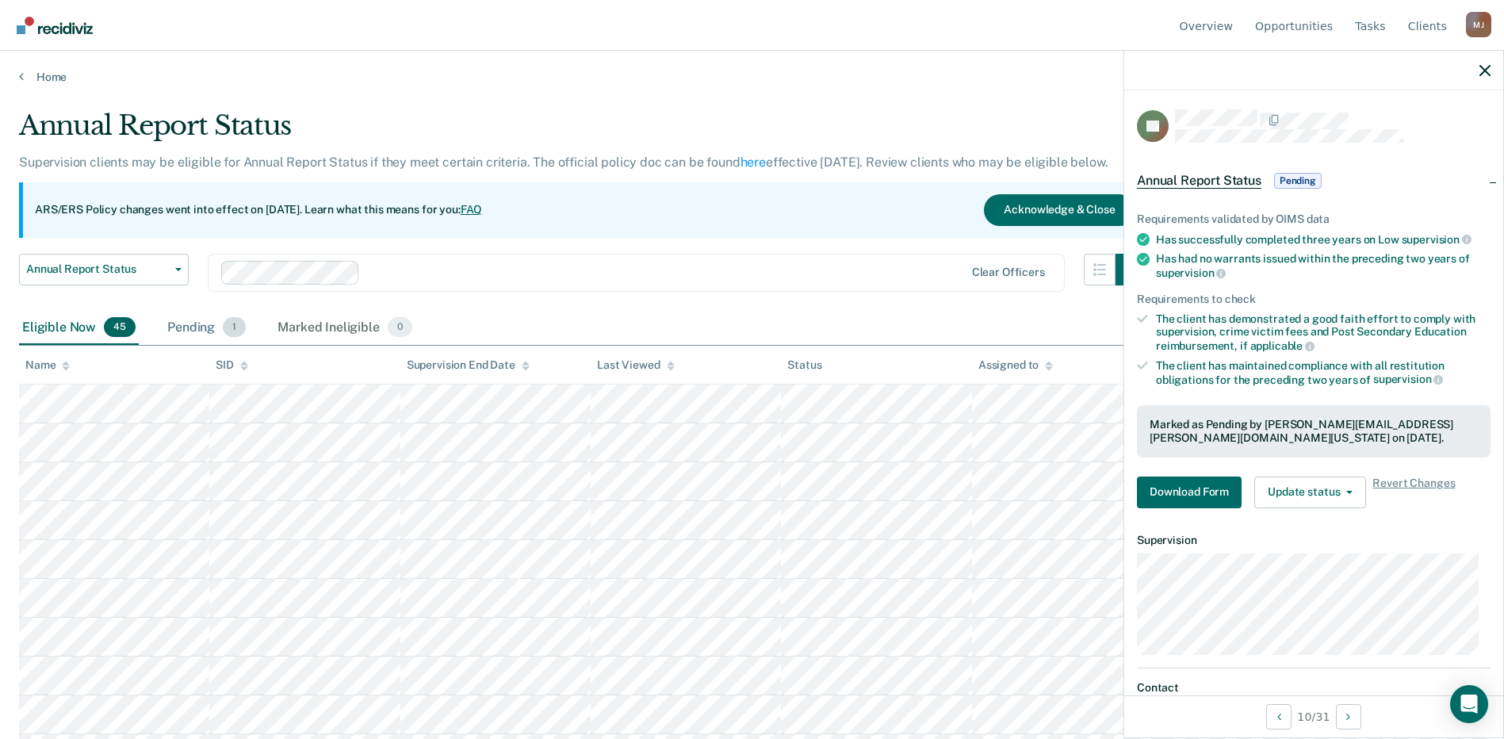
click at [197, 328] on div "Pending 1" at bounding box center [206, 328] width 85 height 35
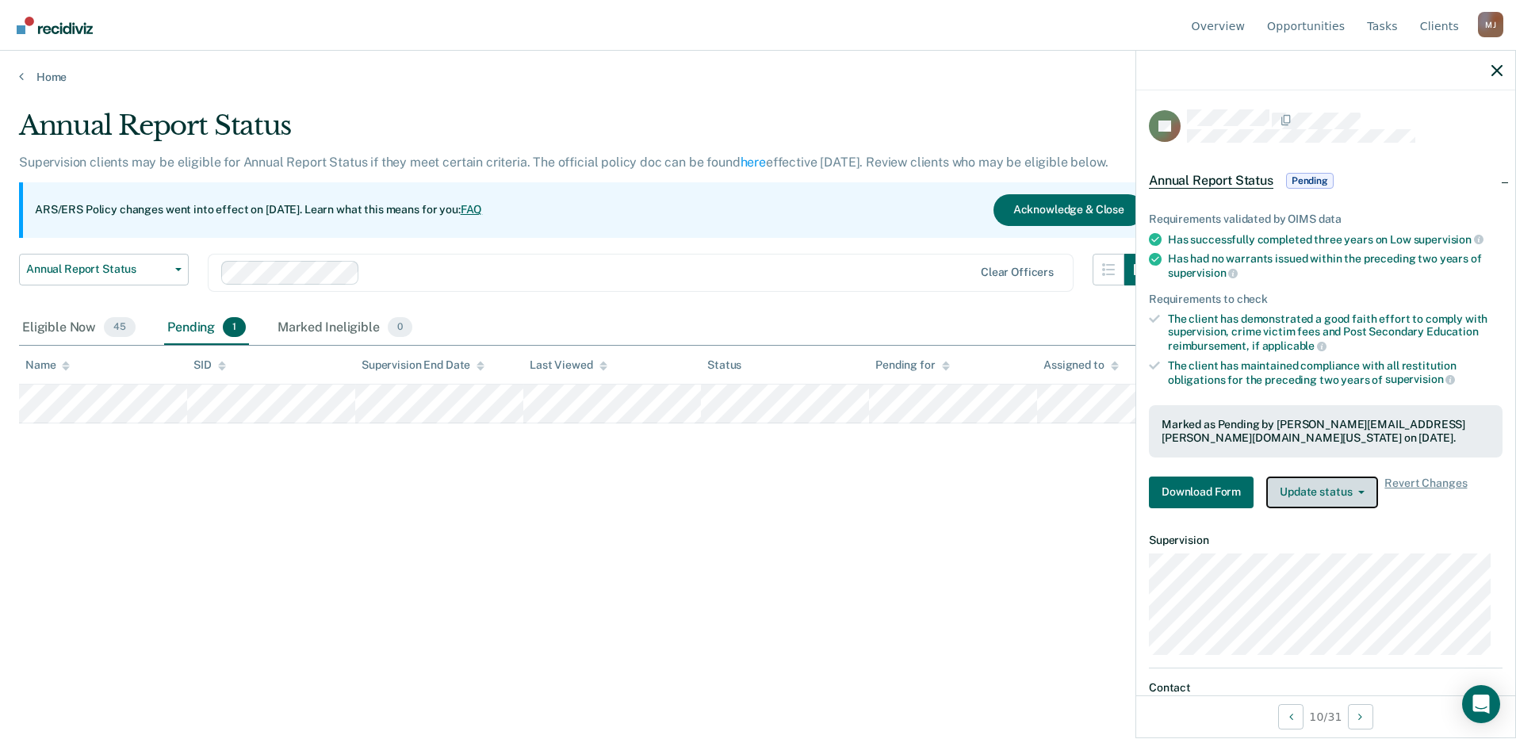
click at [1362, 491] on icon "button" at bounding box center [1361, 492] width 6 height 3
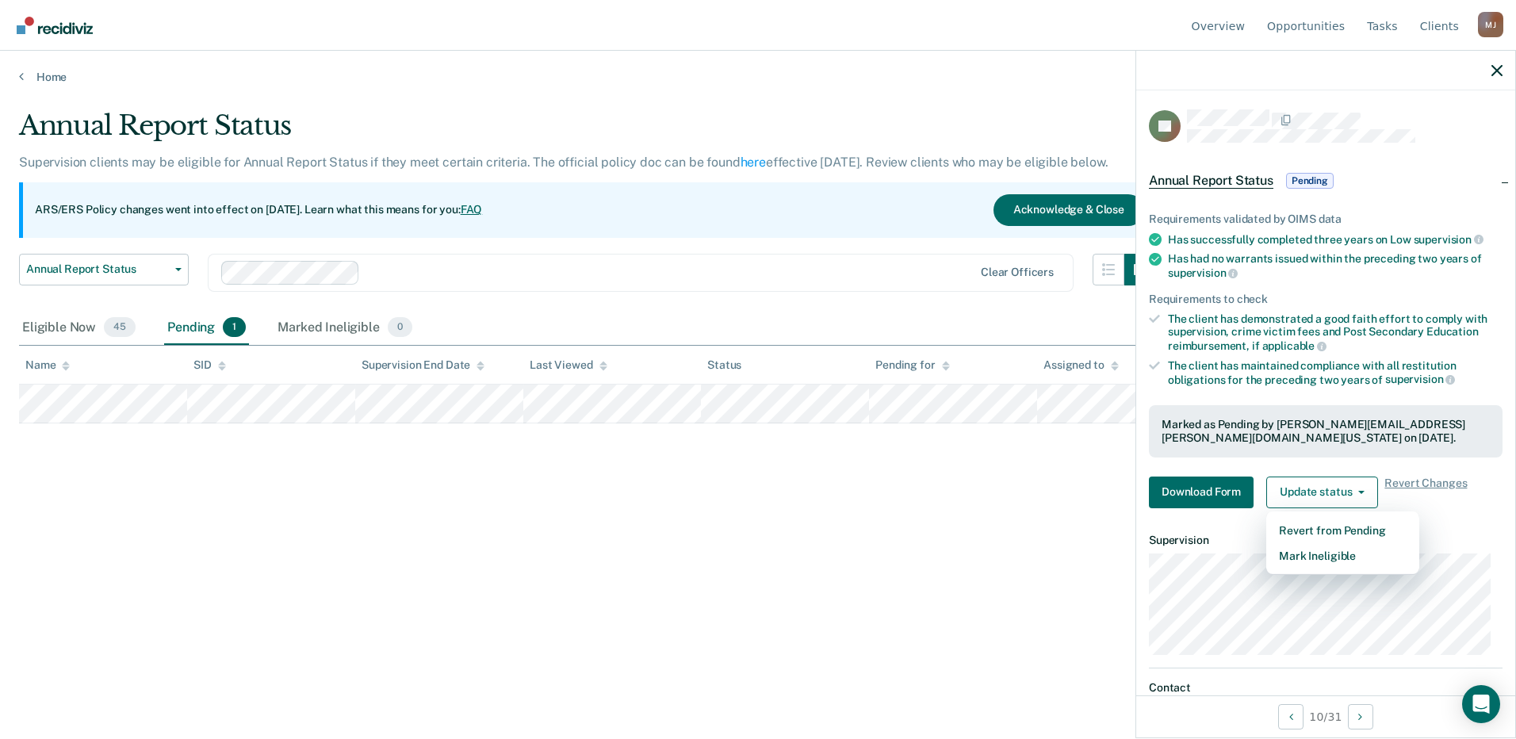
drag, startPoint x: 393, startPoint y: 600, endPoint x: 174, endPoint y: 220, distance: 439.1
click at [391, 600] on div "Annual Report Status Supervision clients may be eligible for Annual Report Stat…" at bounding box center [758, 364] width 1478 height 511
click at [324, 119] on div "Annual Report Status" at bounding box center [587, 131] width 1137 height 45
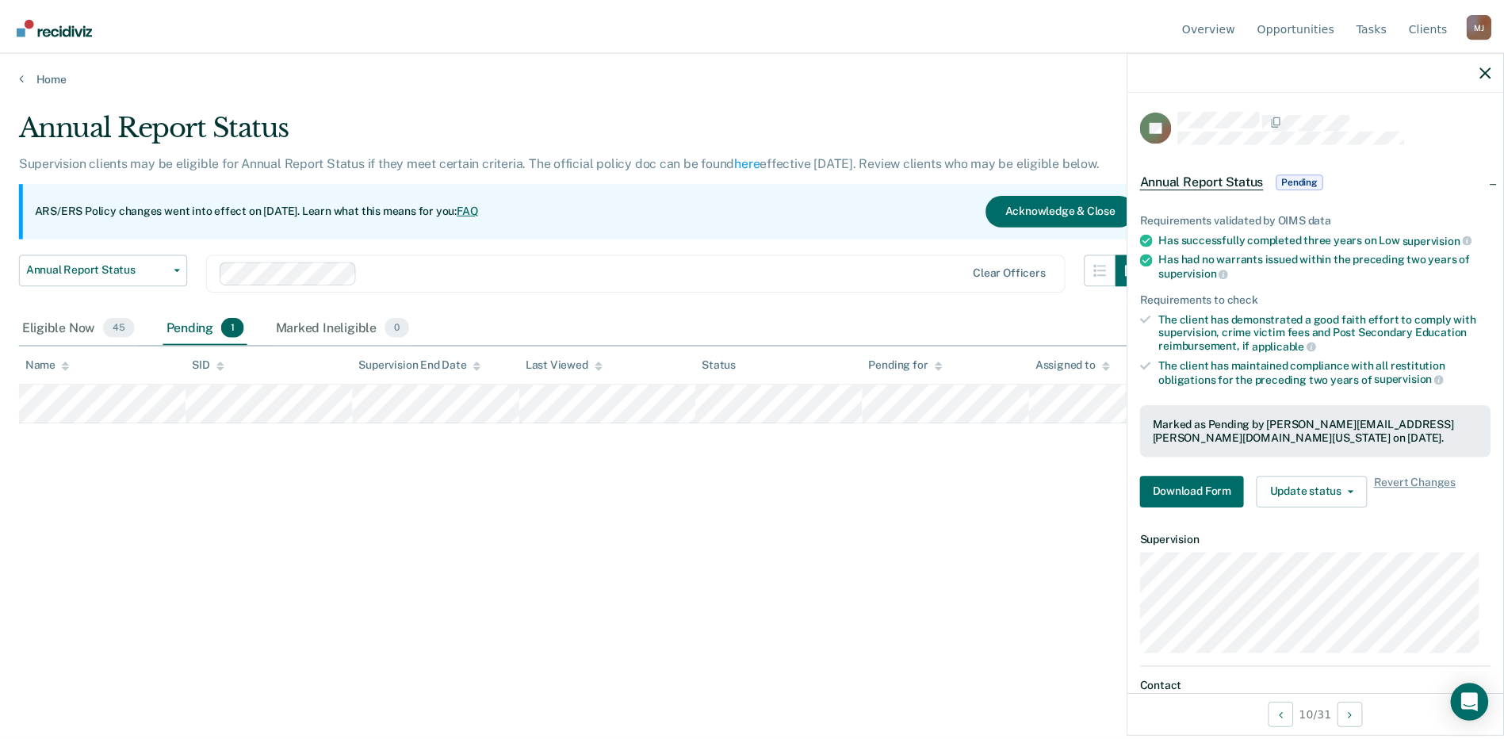
scroll to position [205, 0]
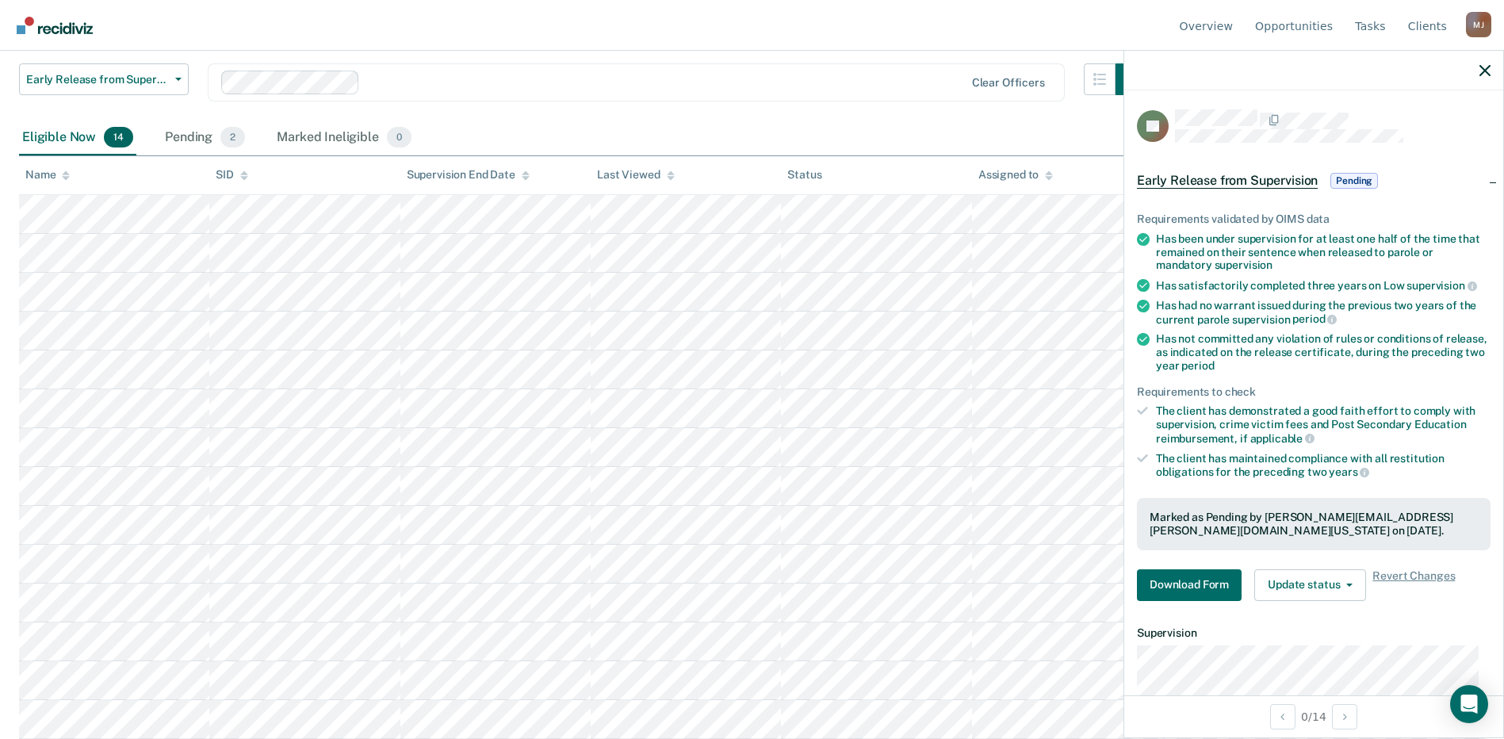
click at [761, 72] on div at bounding box center [593, 83] width 745 height 24
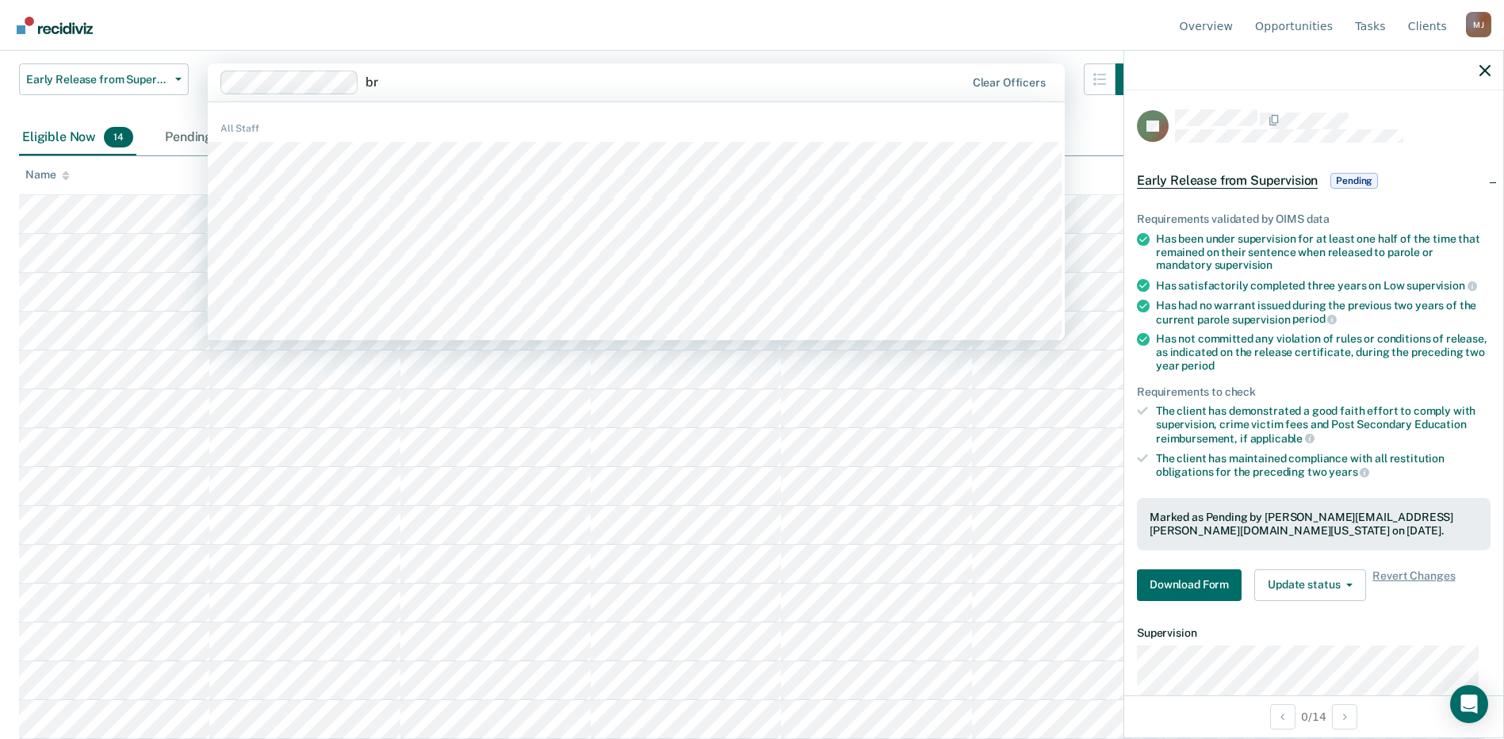
type input "bry"
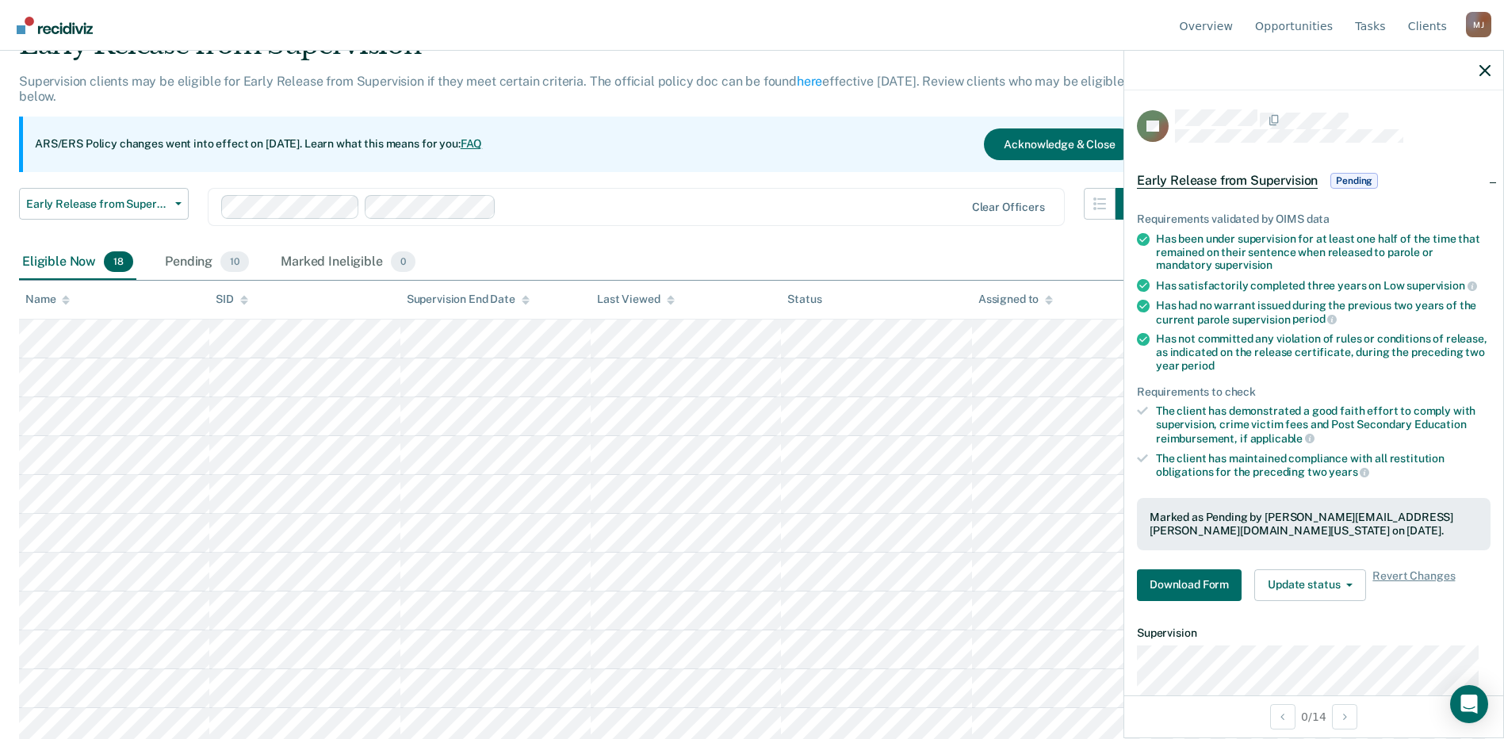
scroll to position [44, 0]
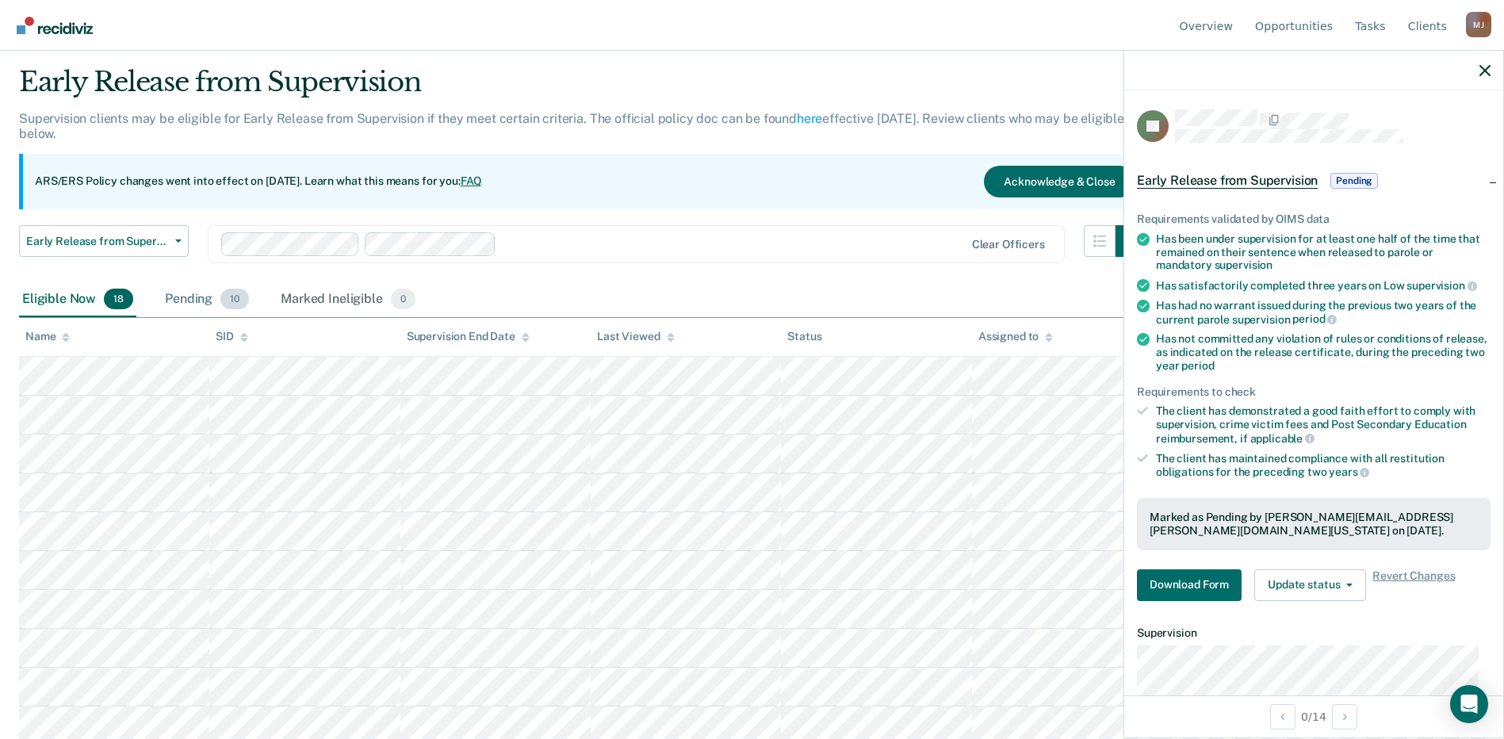
click at [178, 297] on div "Pending 10" at bounding box center [207, 299] width 90 height 35
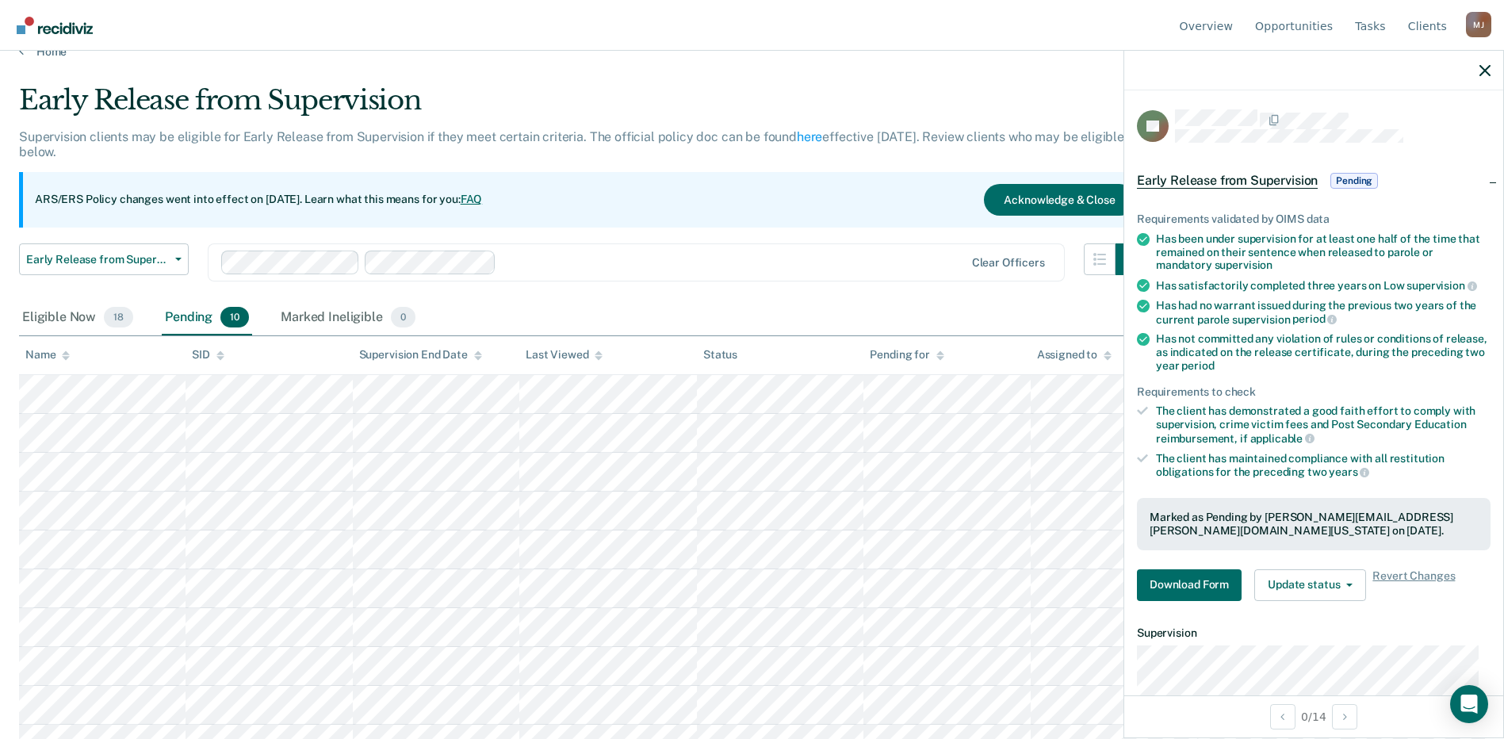
scroll to position [50, 0]
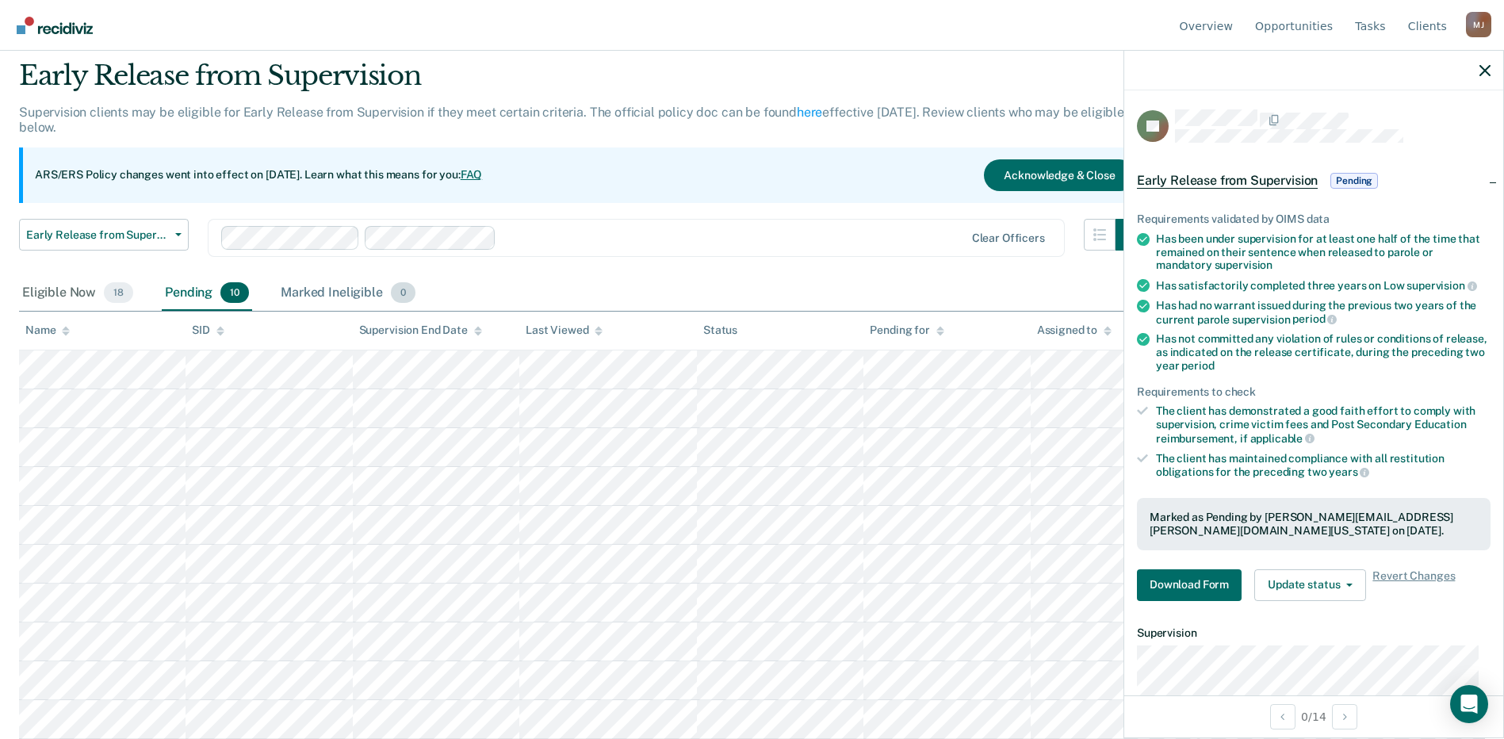
click at [316, 297] on div "Marked Ineligible 0" at bounding box center [348, 293] width 141 height 35
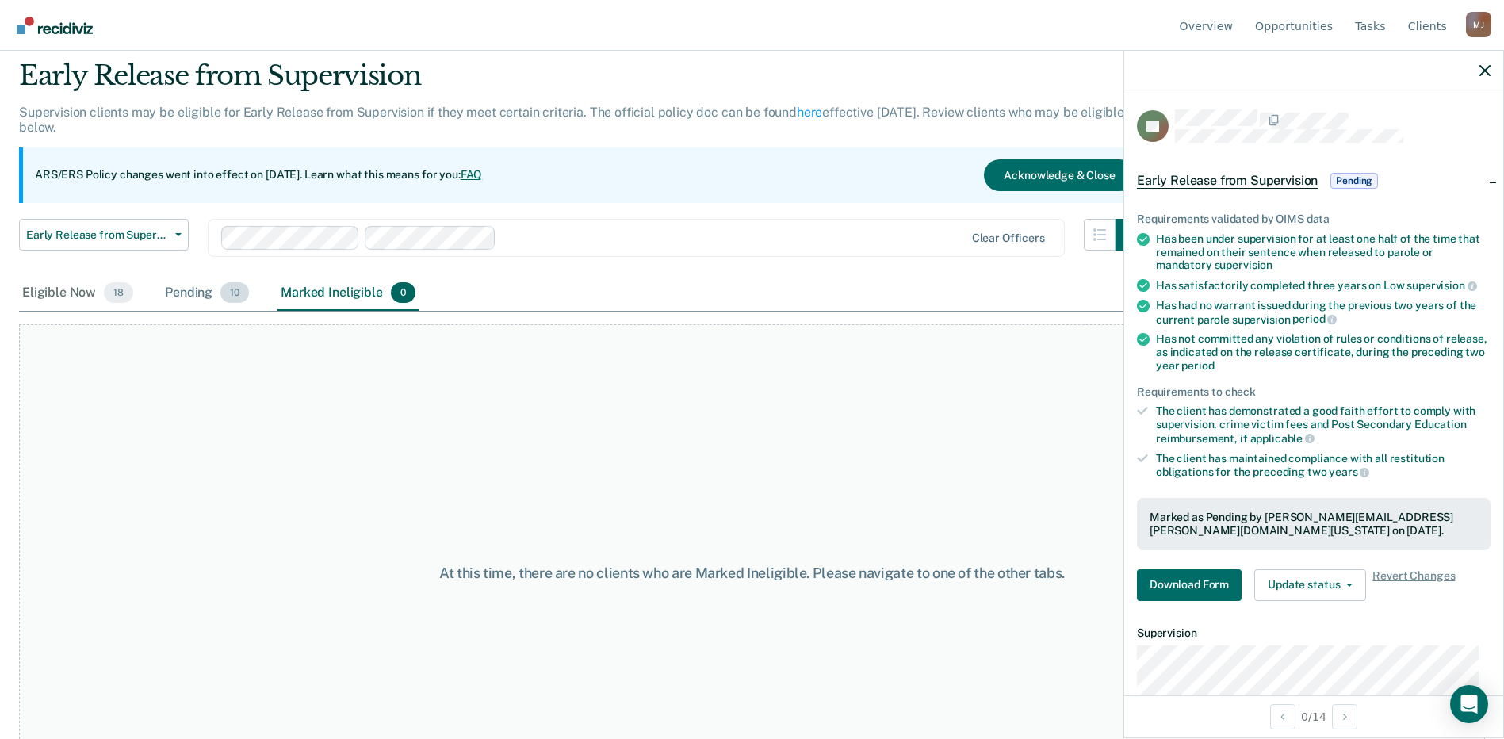
click at [185, 296] on div "Pending 10" at bounding box center [207, 293] width 90 height 35
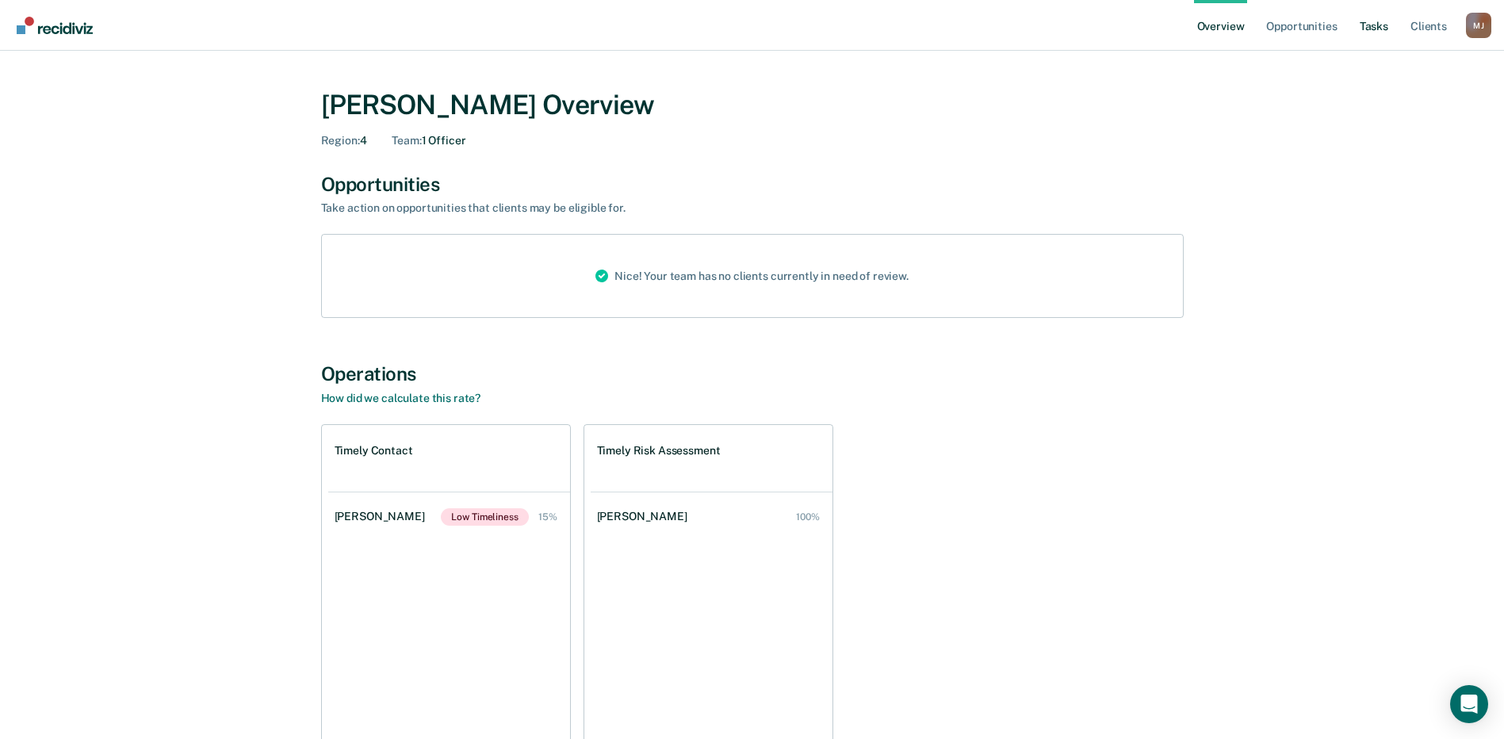
click at [1369, 29] on link "Tasks" at bounding box center [1374, 25] width 35 height 51
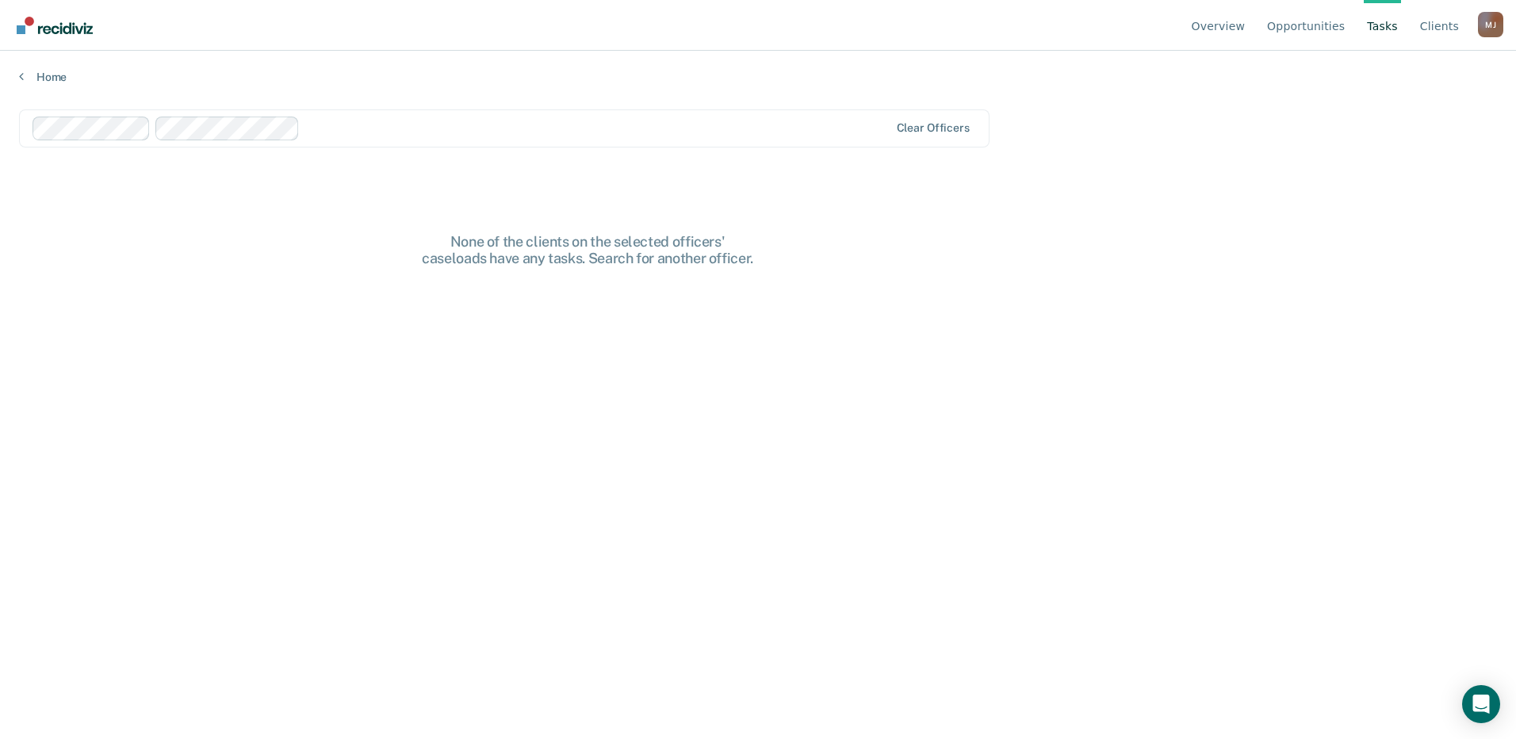
click at [477, 124] on div at bounding box center [597, 128] width 583 height 18
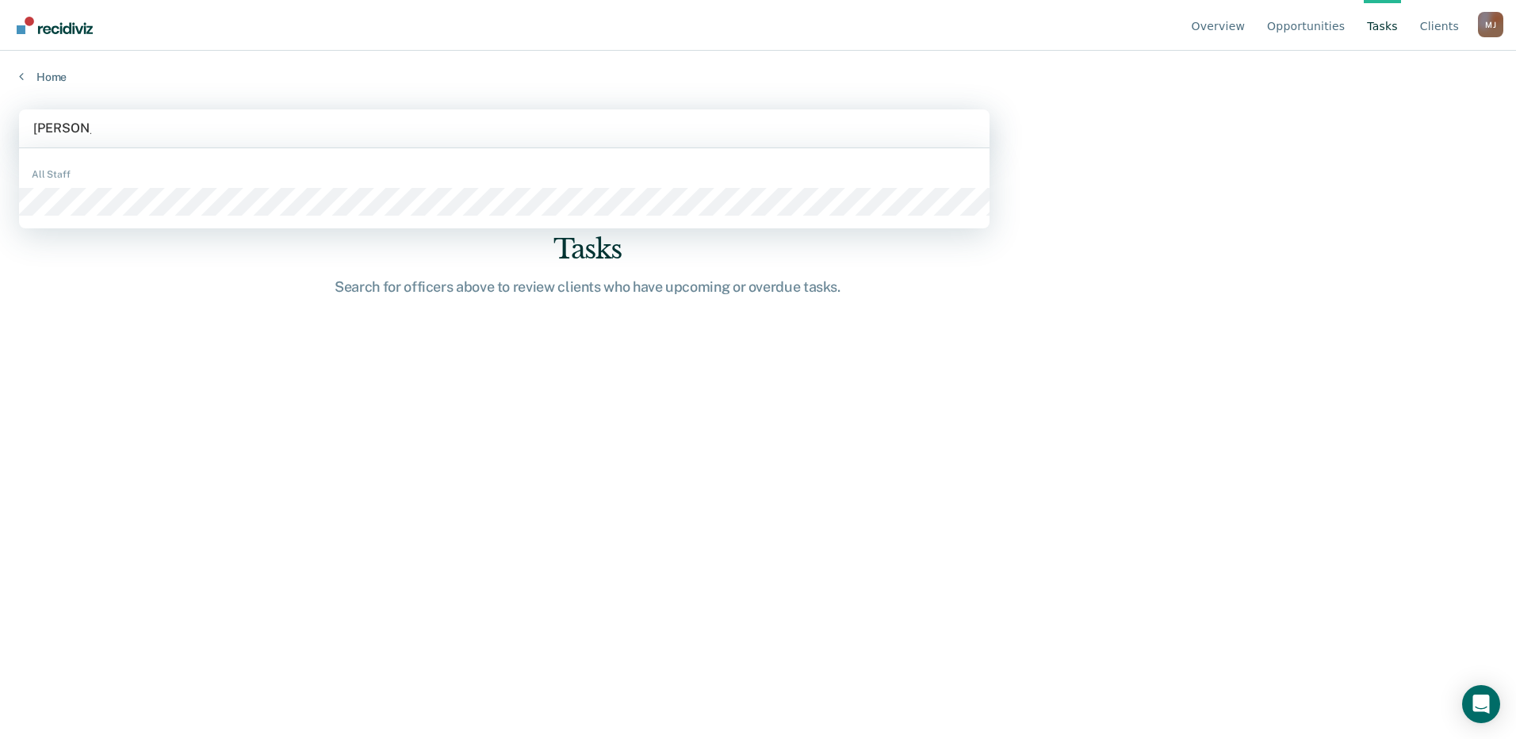
type input "[PERSON_NAME]"
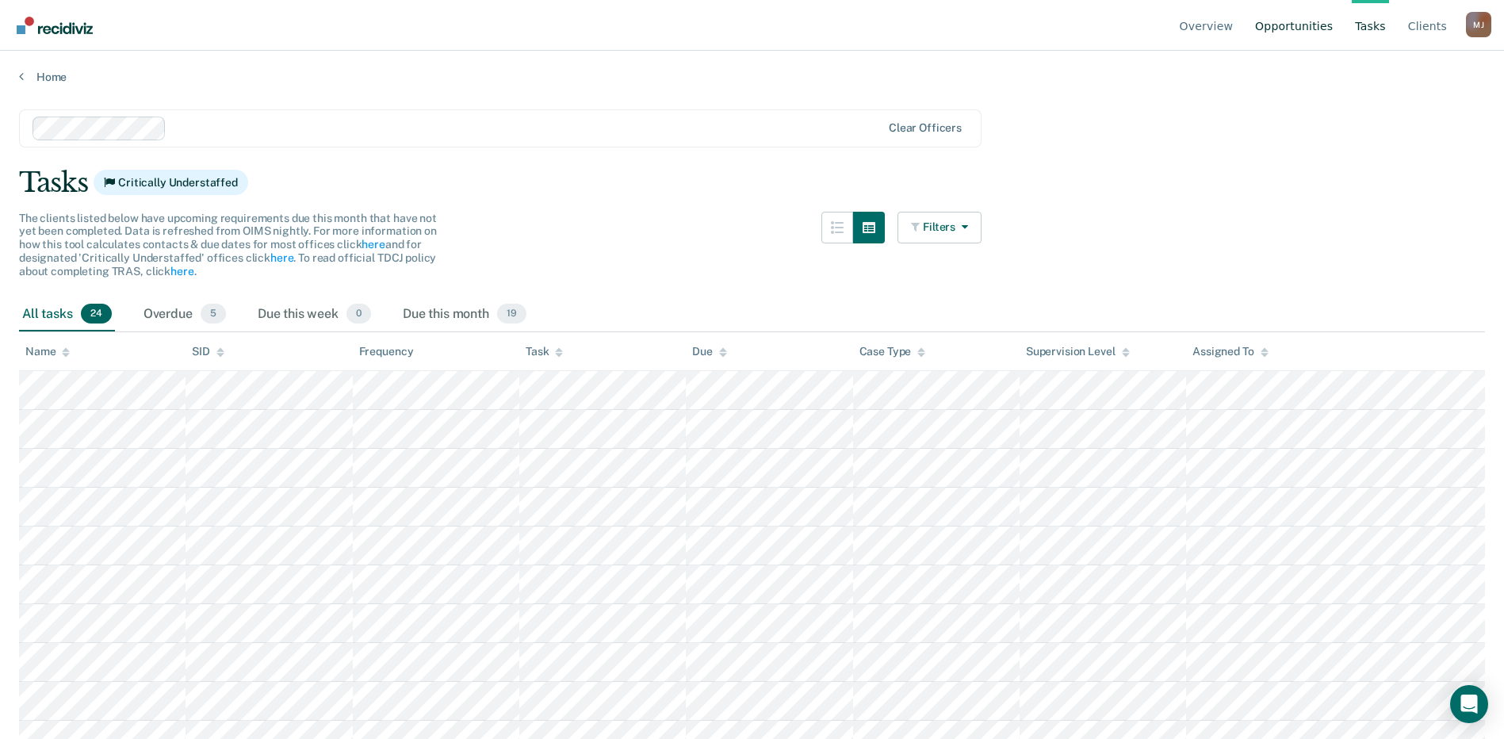
click at [1304, 21] on link "Opportunities" at bounding box center [1294, 25] width 84 height 51
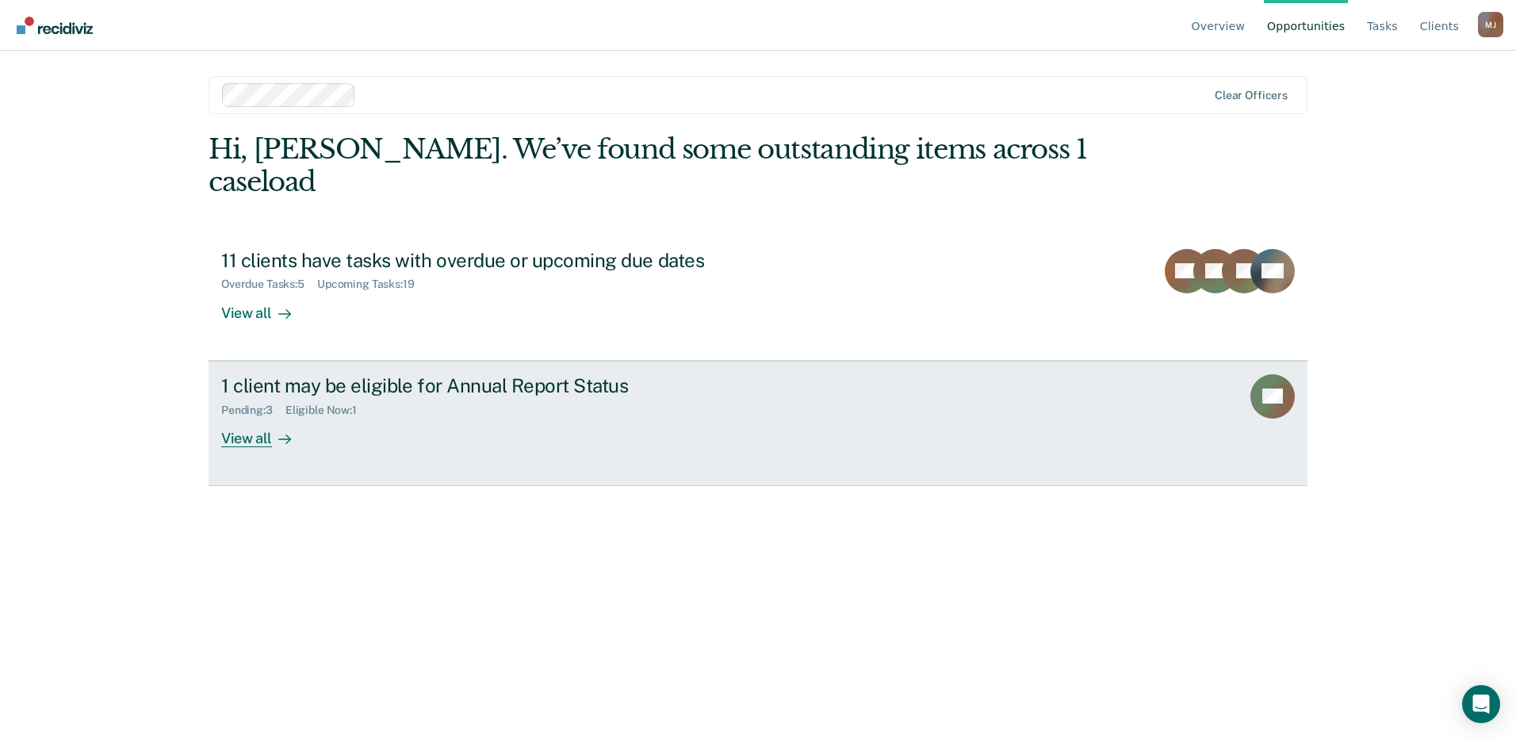
click at [269, 416] on div "View all" at bounding box center [265, 431] width 89 height 31
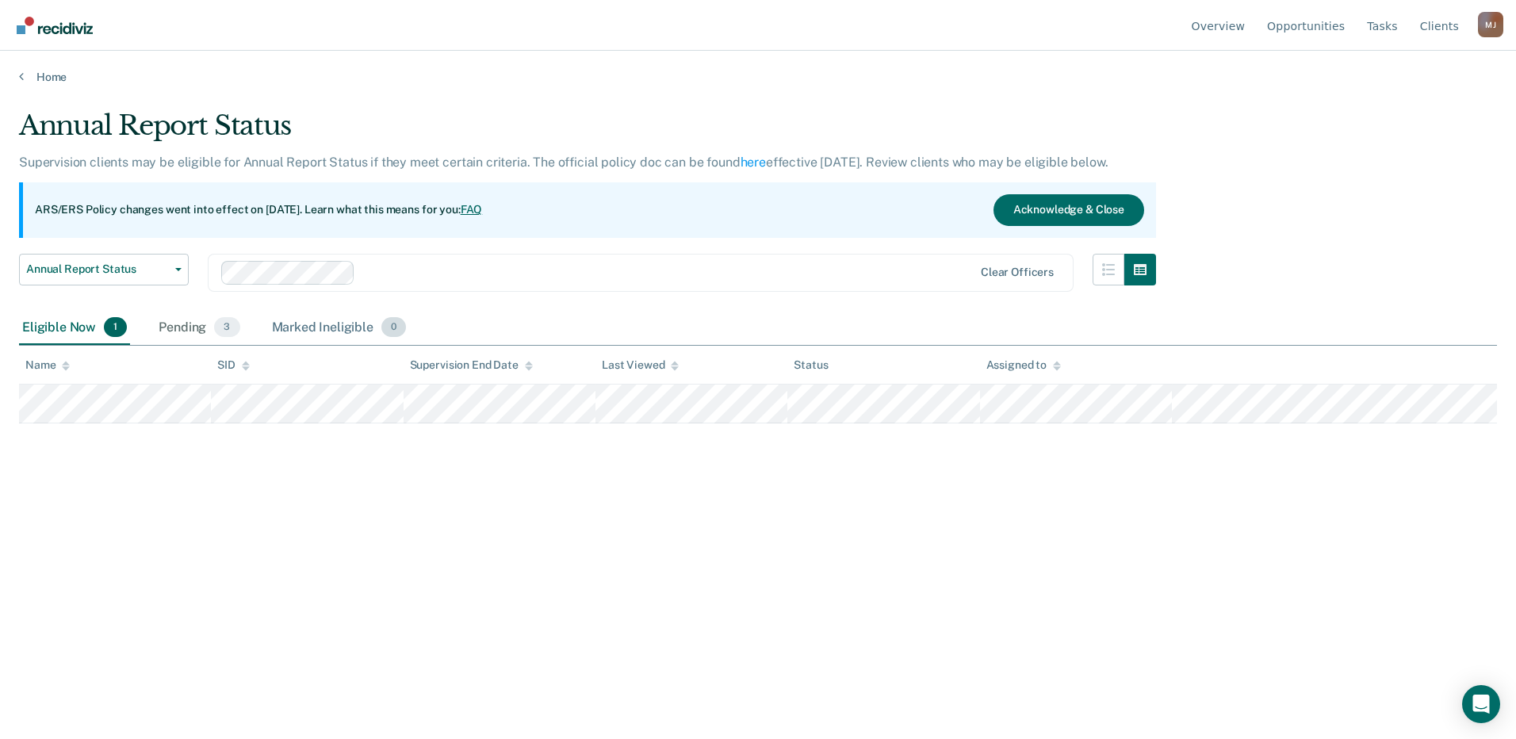
click at [310, 316] on div "Marked Ineligible 0" at bounding box center [339, 328] width 141 height 35
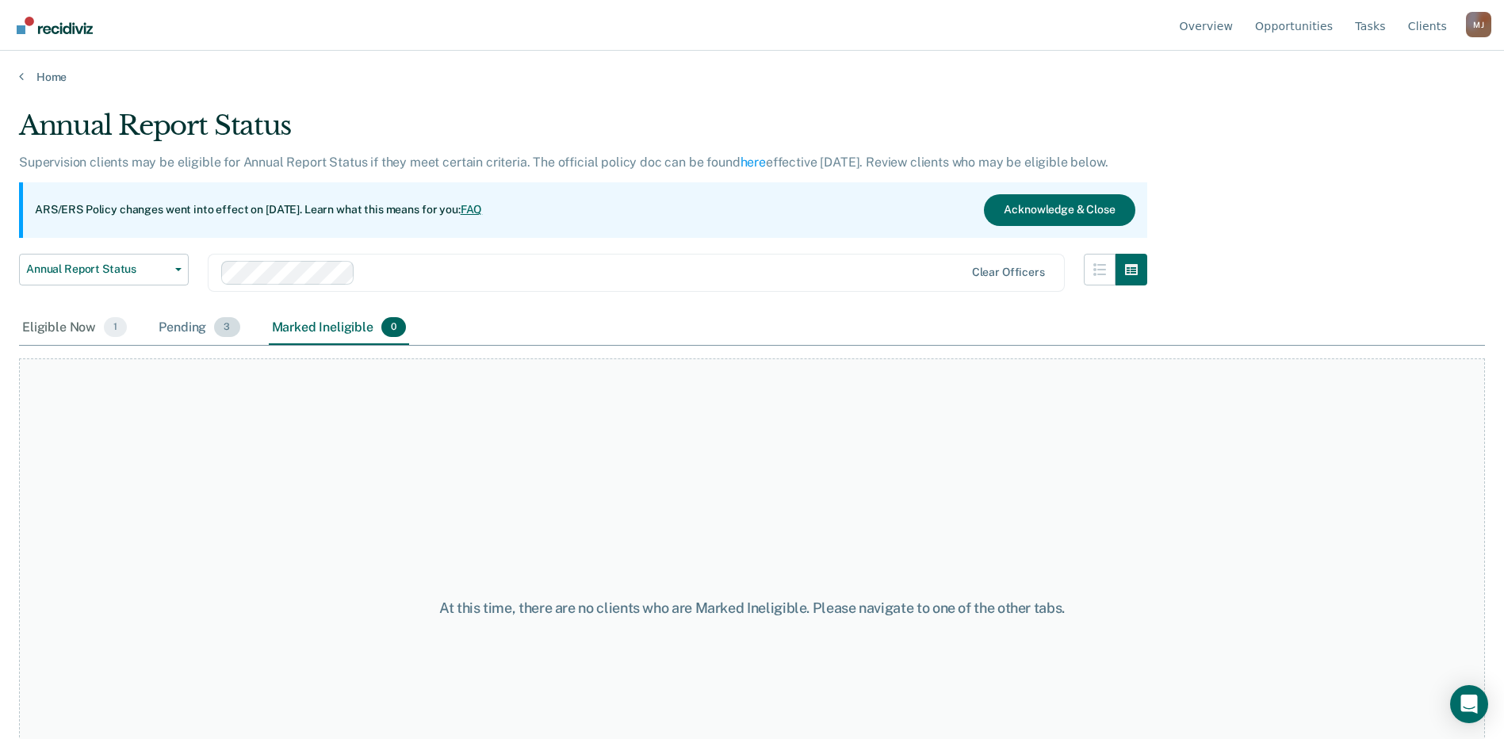
click at [202, 329] on div "Pending 3" at bounding box center [198, 328] width 87 height 35
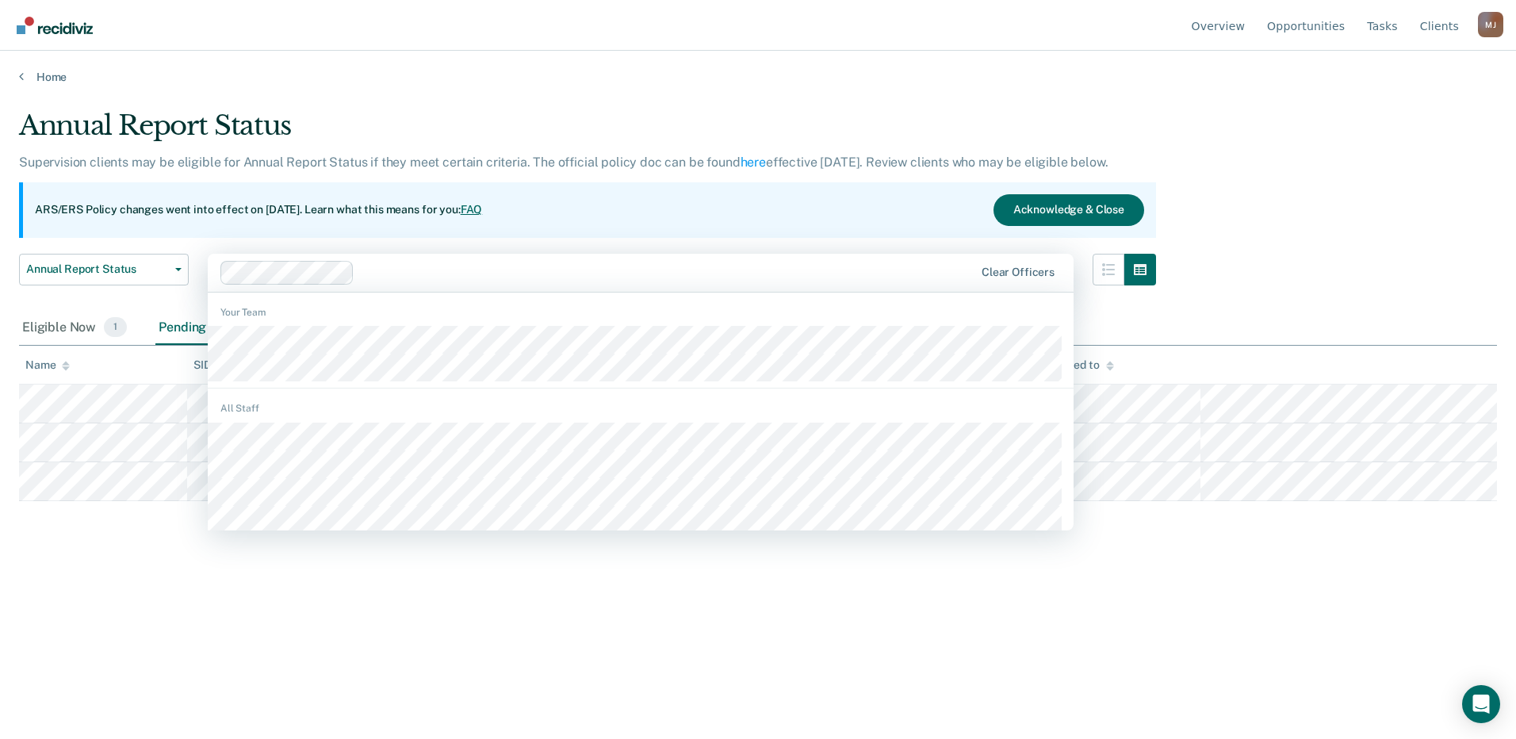
click at [458, 268] on div at bounding box center [667, 272] width 613 height 18
type input "alei"
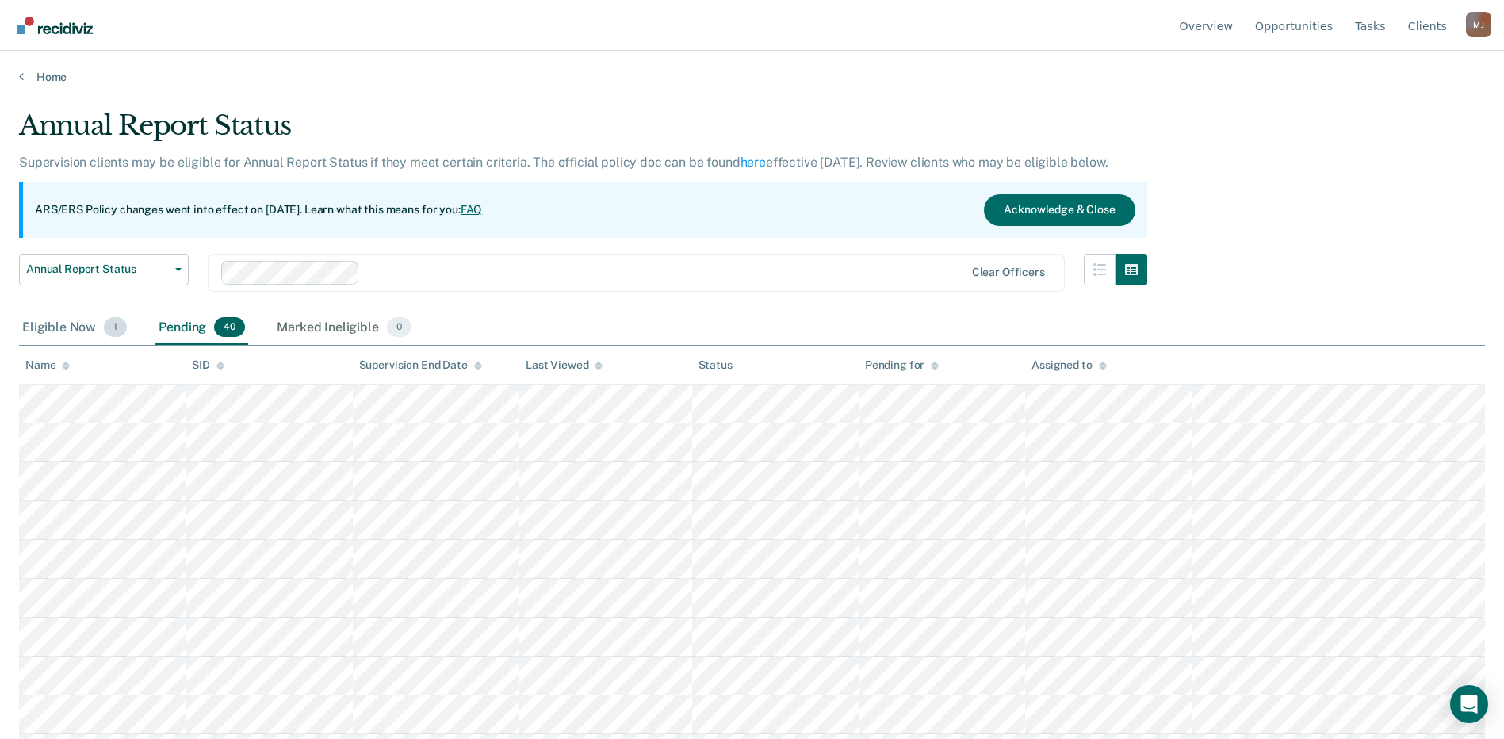
click at [48, 333] on div "Eligible Now 1" at bounding box center [74, 328] width 111 height 35
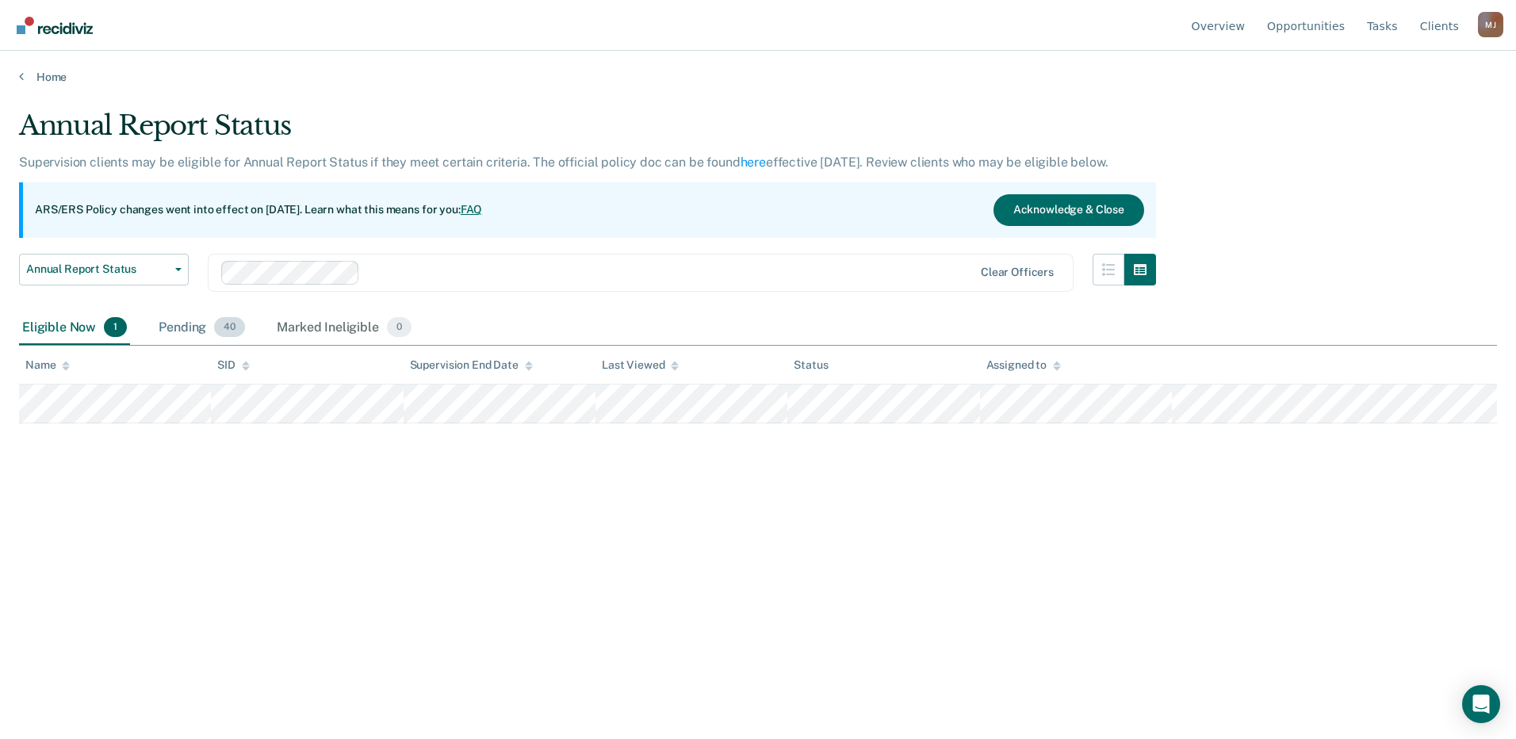
click at [202, 332] on div "Pending 40" at bounding box center [201, 328] width 93 height 35
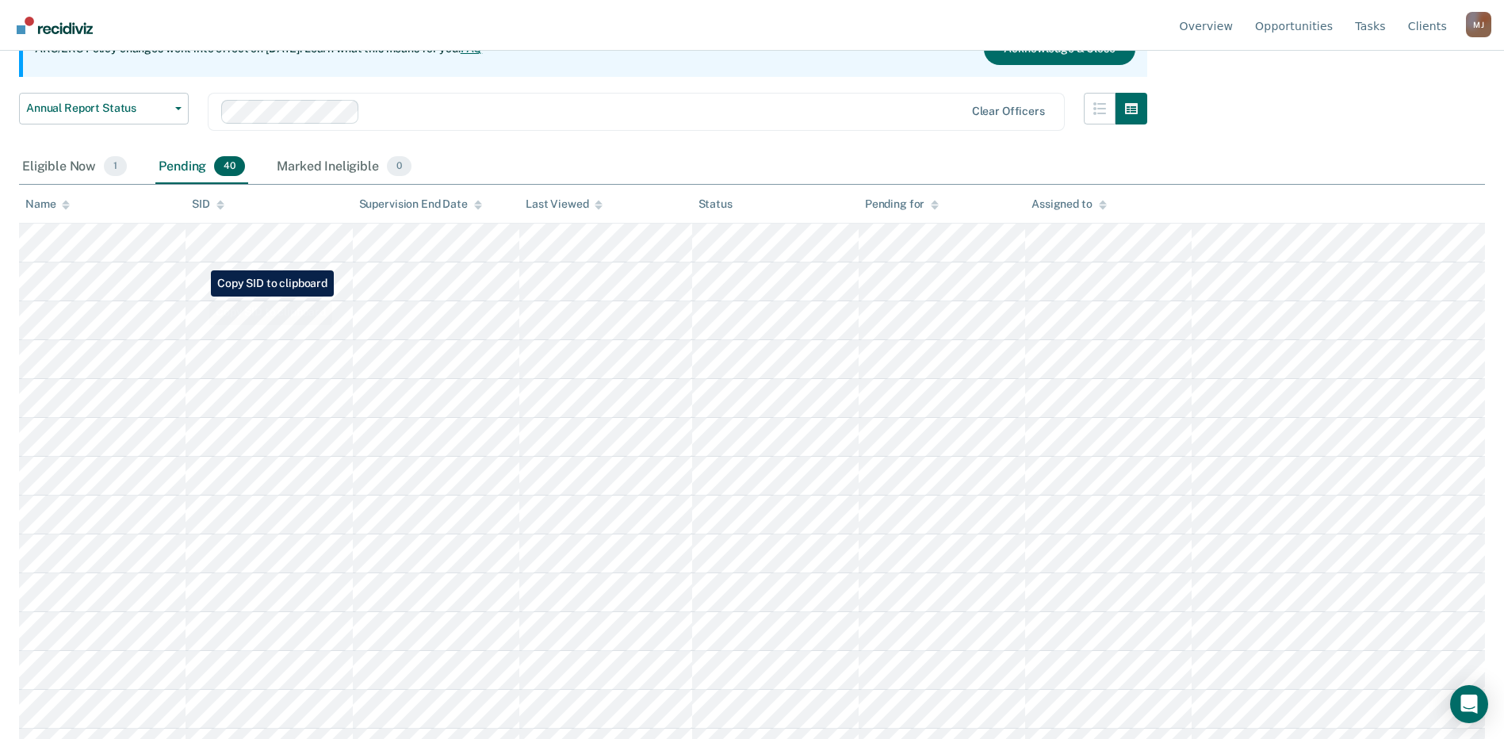
scroll to position [90, 0]
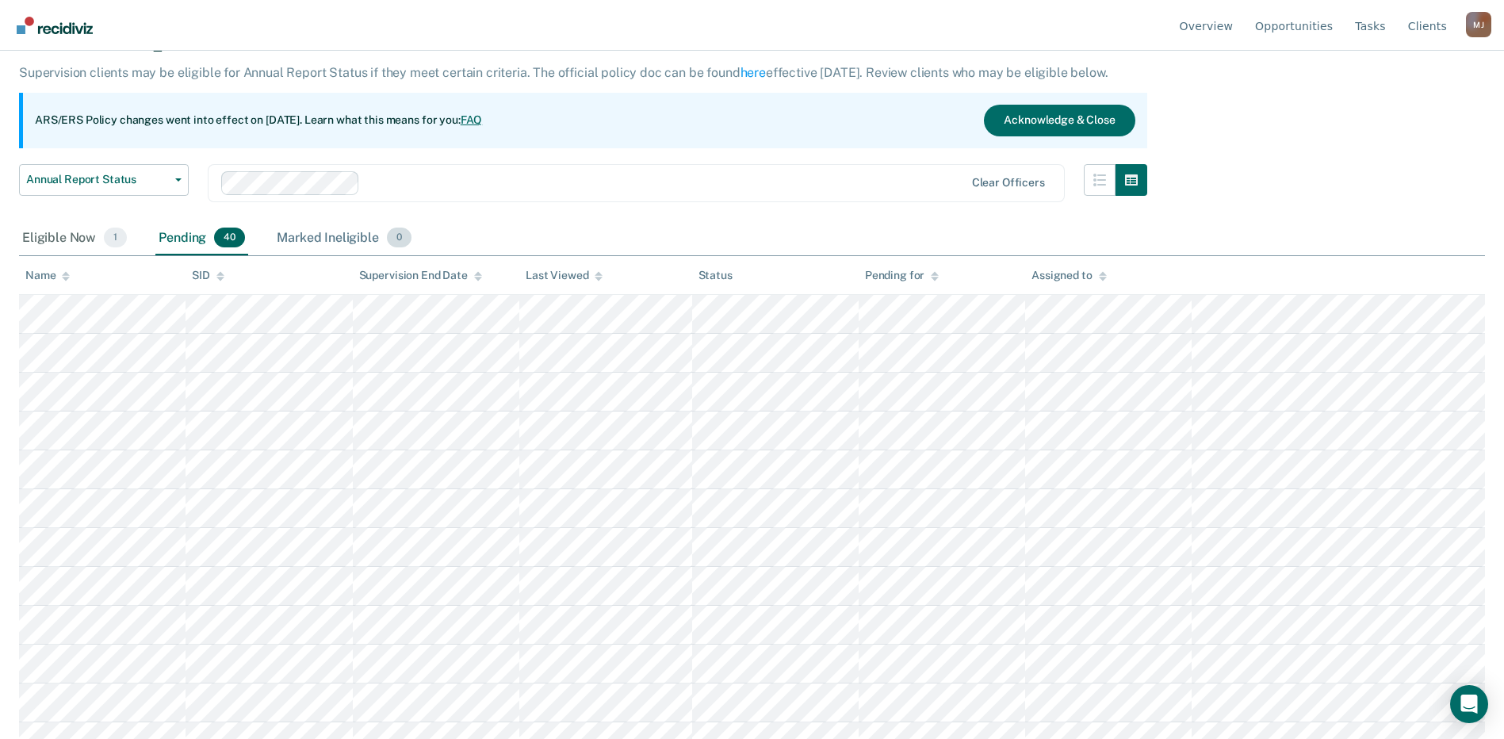
click at [328, 240] on div "Marked Ineligible 0" at bounding box center [344, 238] width 141 height 35
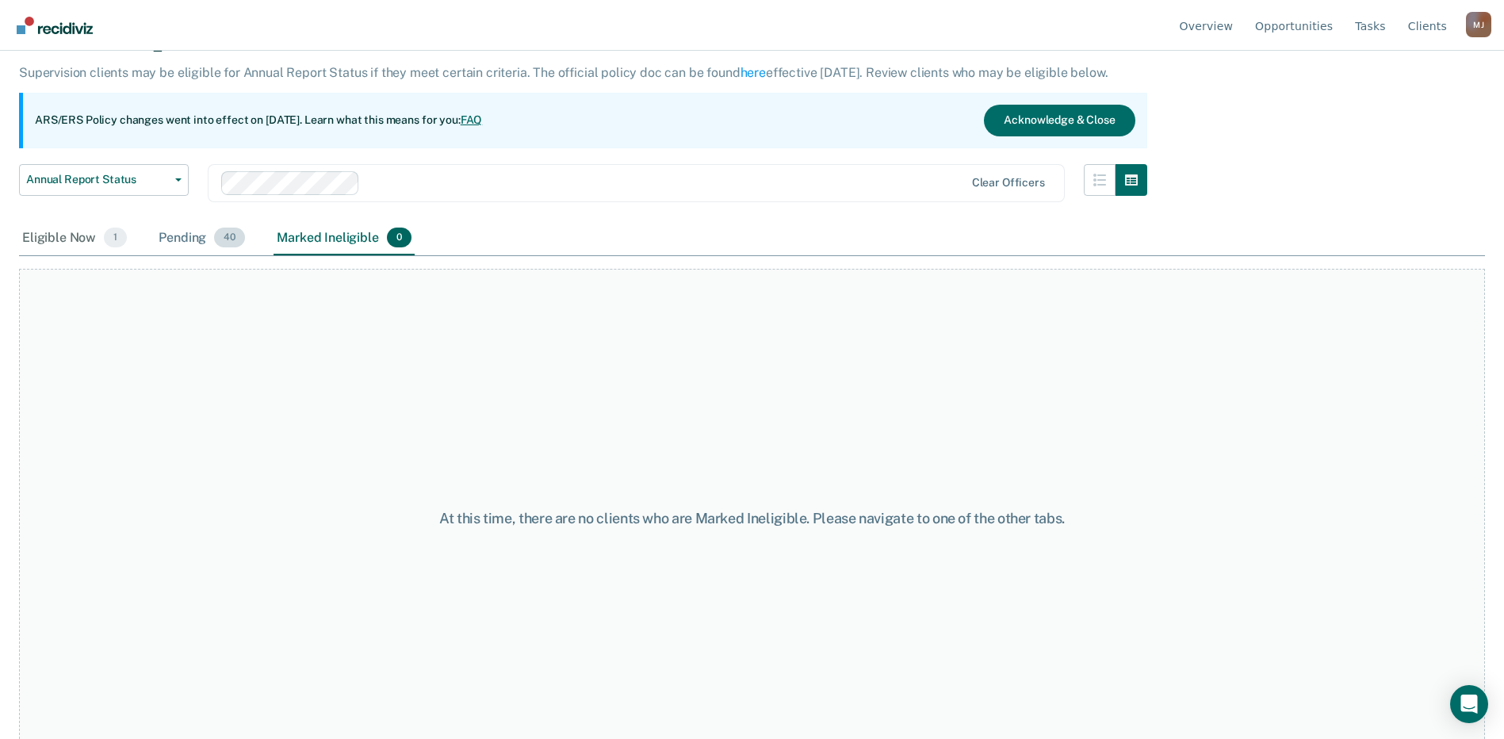
click at [205, 245] on div "Pending 40" at bounding box center [201, 238] width 93 height 35
